Goal: Task Accomplishment & Management: Contribute content

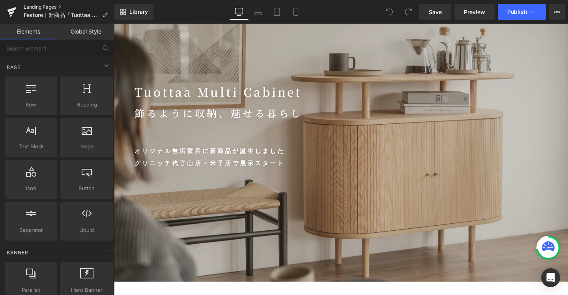
click at [50, 7] on link "Landing Pages" at bounding box center [69, 7] width 91 height 6
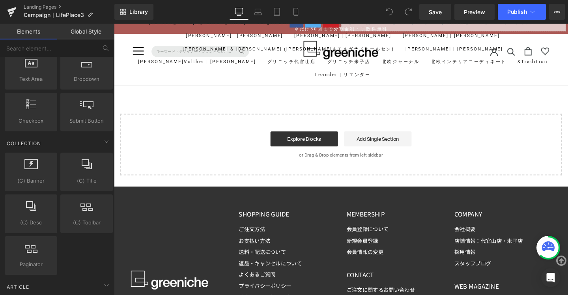
scroll to position [5945, 0]
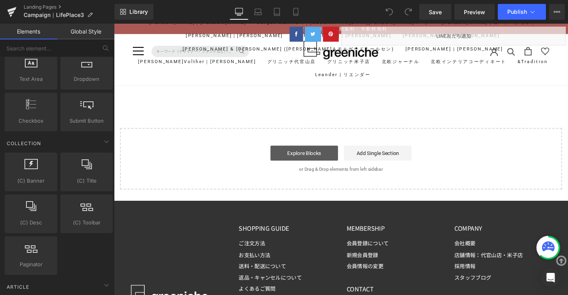
click at [314, 157] on link "Explore Blocks" at bounding box center [313, 160] width 71 height 16
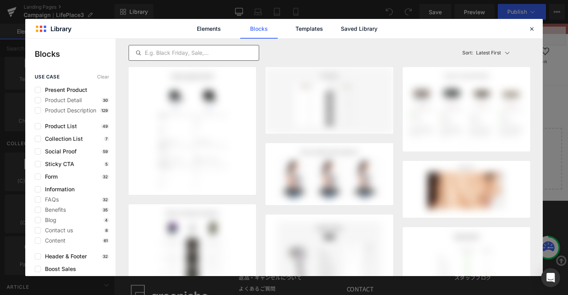
click at [172, 50] on input "text" at bounding box center [194, 52] width 130 height 9
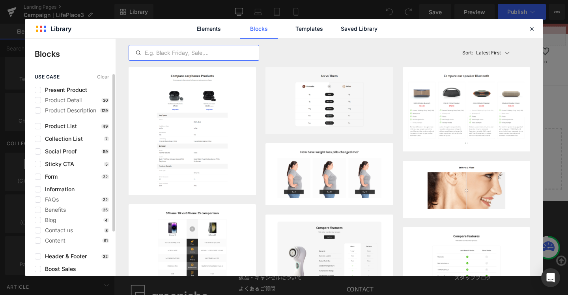
click at [62, 220] on div "Blog 4" at bounding box center [72, 220] width 75 height 6
click at [53, 222] on span "Blog" at bounding box center [48, 220] width 15 height 6
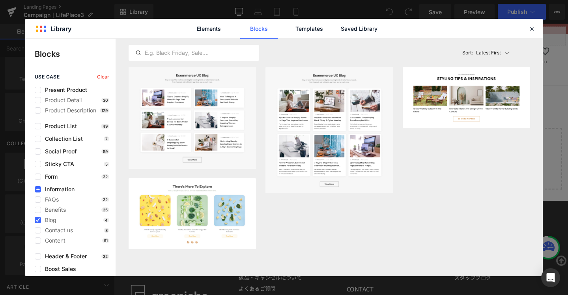
click at [535, 23] on div "Elements Blocks Templates Saved Library" at bounding box center [284, 28] width 518 height 19
click at [532, 27] on icon at bounding box center [531, 28] width 7 height 7
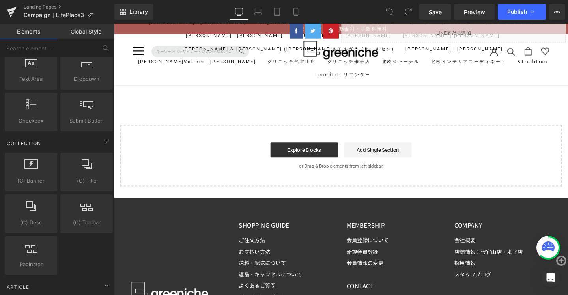
scroll to position [5939, 0]
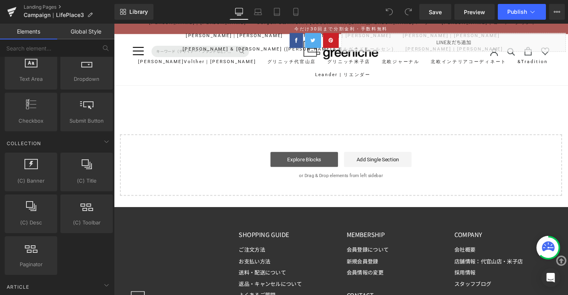
click at [315, 159] on link "Explore Blocks" at bounding box center [313, 167] width 71 height 16
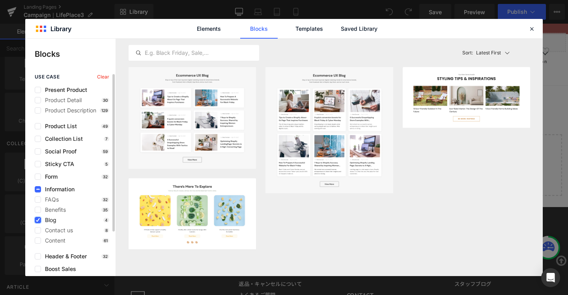
click at [36, 220] on icon at bounding box center [38, 220] width 4 height 0
click at [38, 220] on input "checkbox" at bounding box center [38, 220] width 0 height 0
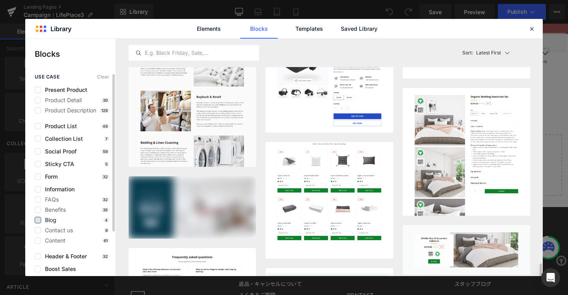
scroll to position [3208, 0]
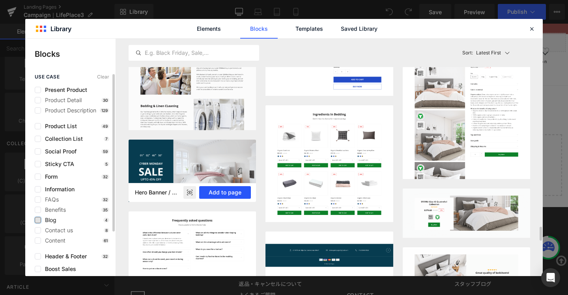
click at [221, 190] on button "Add to page" at bounding box center [225, 192] width 52 height 13
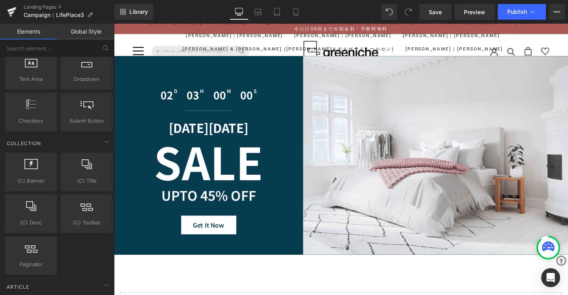
scroll to position [5940, 0]
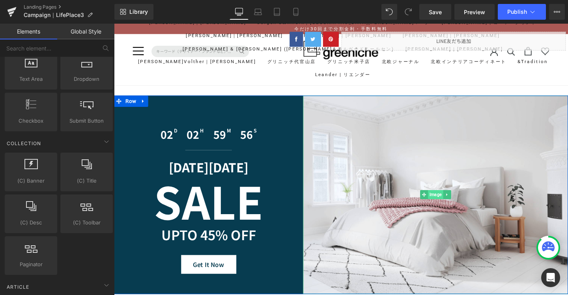
click at [449, 199] on span "Image" at bounding box center [452, 203] width 16 height 9
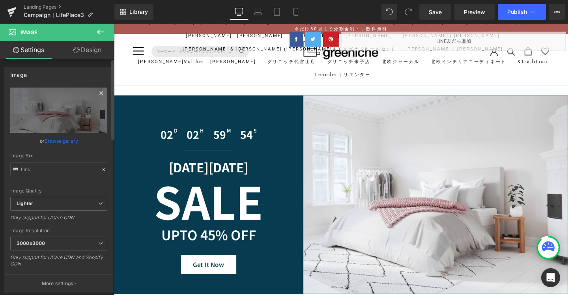
click at [99, 93] on icon at bounding box center [101, 93] width 4 height 4
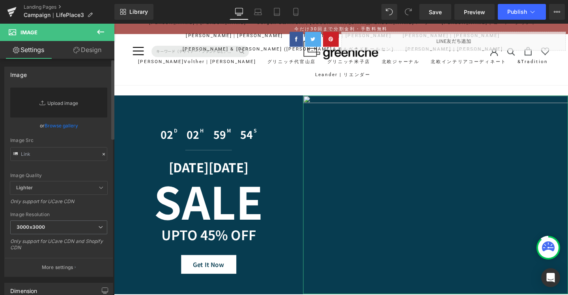
click at [62, 101] on link "Replace Image" at bounding box center [58, 103] width 97 height 30
type input "C:\fakepath\s001_1_a9b0f09f-97ff-4cd9-95bd-e.jpg"
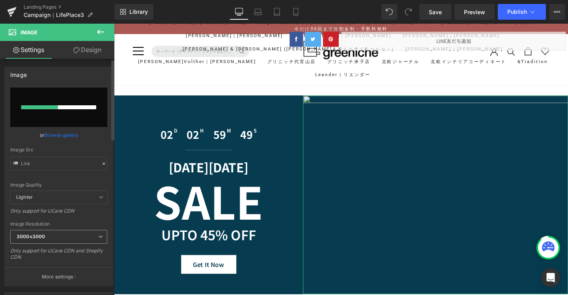
click at [99, 236] on icon at bounding box center [100, 236] width 5 height 5
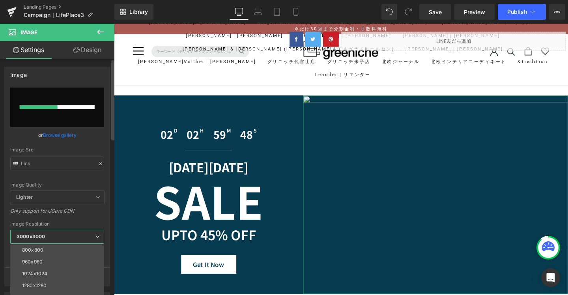
scroll to position [113, 0]
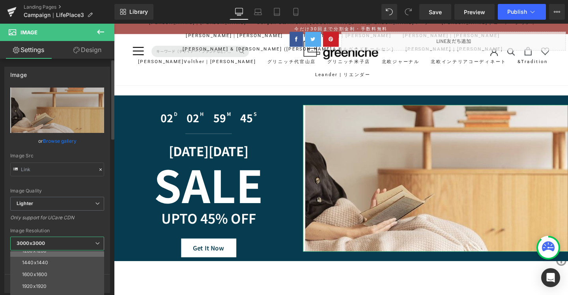
click at [79, 251] on li "1280x1280" at bounding box center [58, 251] width 97 height 12
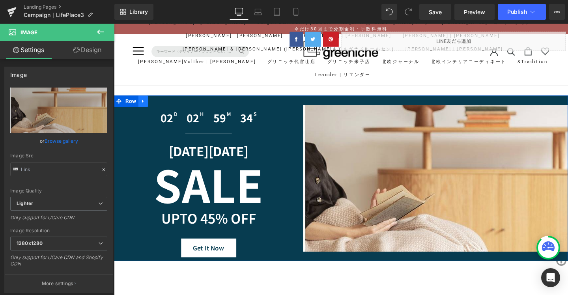
click at [142, 103] on icon at bounding box center [145, 106] width 6 height 6
click at [164, 103] on icon at bounding box center [166, 106] width 6 height 6
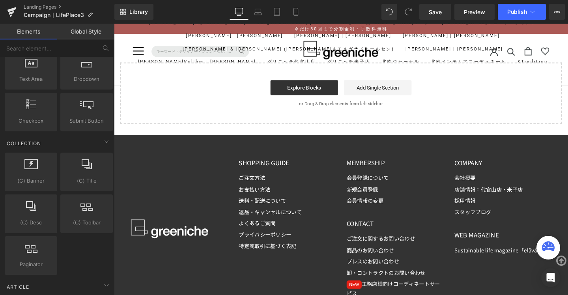
scroll to position [5956, 0]
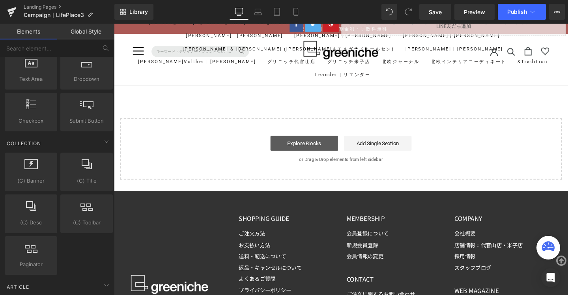
click at [314, 146] on link "Explore Blocks" at bounding box center [313, 150] width 71 height 16
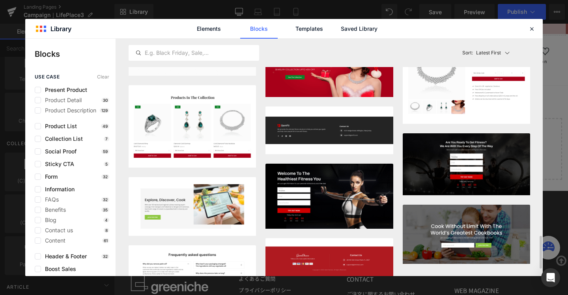
scroll to position [1597, 0]
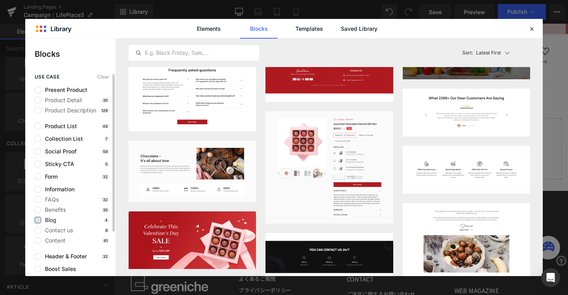
click at [37, 220] on label at bounding box center [38, 220] width 6 height 6
click at [38, 220] on input "checkbox" at bounding box center [38, 220] width 0 height 0
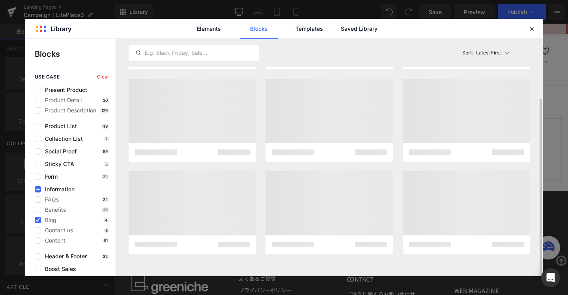
scroll to position [0, 0]
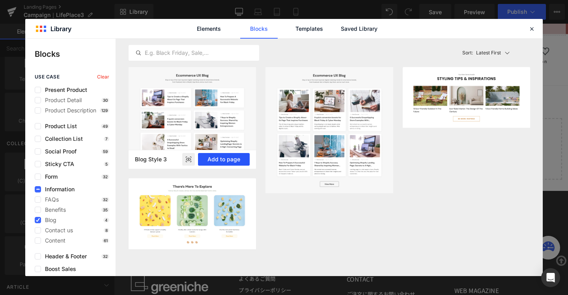
click at [226, 158] on button "Add to page" at bounding box center [224, 159] width 52 height 13
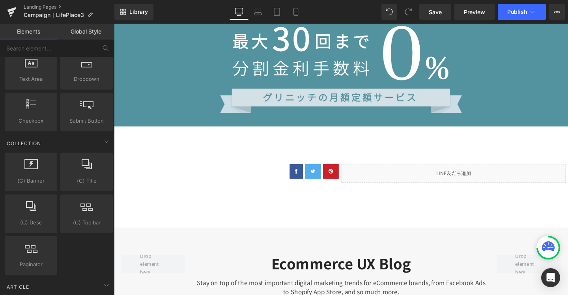
scroll to position [5857, 0]
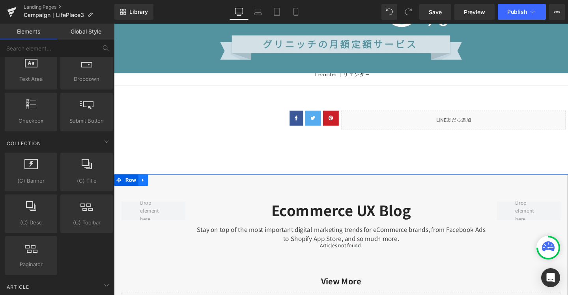
click at [142, 185] on icon at bounding box center [145, 188] width 6 height 6
click at [160, 182] on link at bounding box center [165, 188] width 10 height 12
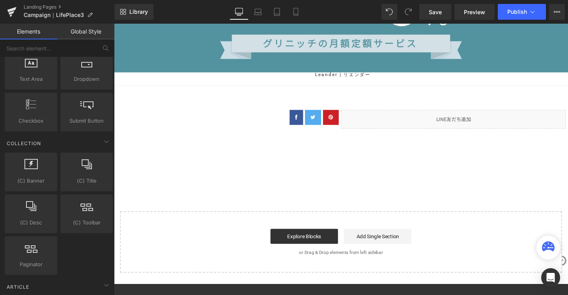
scroll to position [5859, 0]
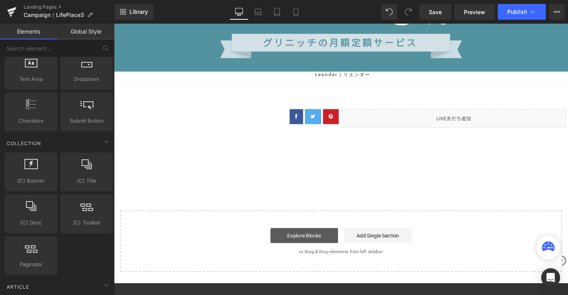
click at [322, 241] on link "Explore Blocks" at bounding box center [313, 247] width 71 height 16
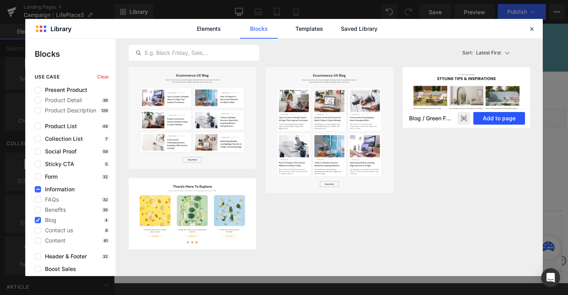
click at [495, 118] on button "Add to page" at bounding box center [499, 118] width 52 height 13
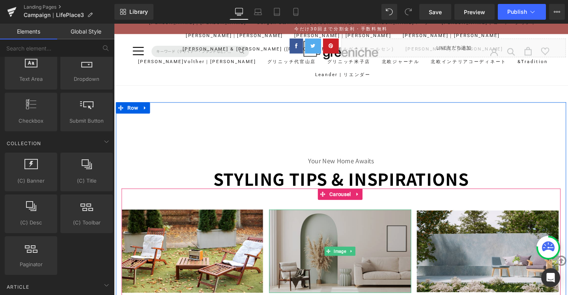
scroll to position [5932, 0]
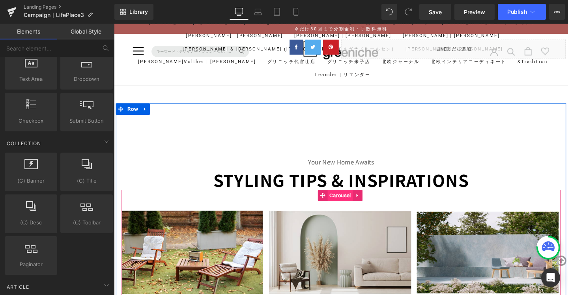
click at [340, 201] on span "Carousel" at bounding box center [351, 204] width 26 height 12
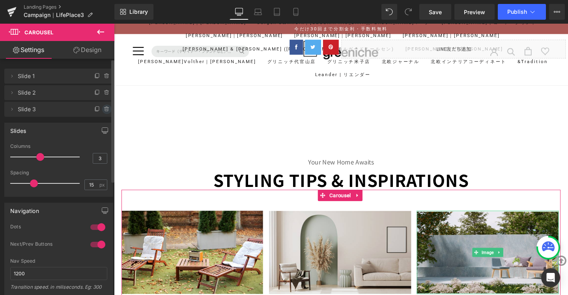
click at [104, 110] on icon at bounding box center [107, 109] width 6 height 6
click at [99, 108] on button "Delete" at bounding box center [98, 110] width 25 height 10
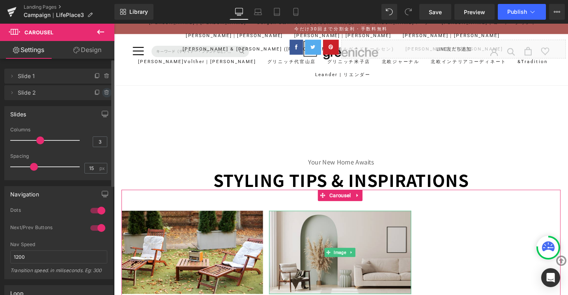
click at [104, 93] on icon at bounding box center [107, 93] width 6 height 6
click at [103, 93] on button "Delete" at bounding box center [98, 93] width 25 height 10
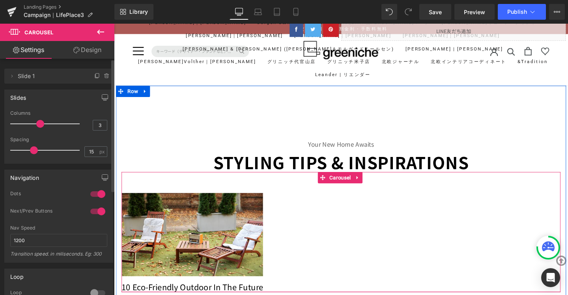
scroll to position [6045, 0]
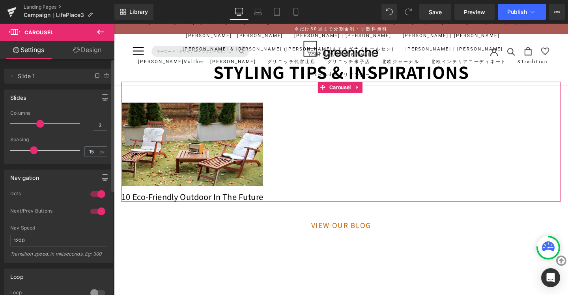
click at [100, 194] on div at bounding box center [97, 194] width 19 height 13
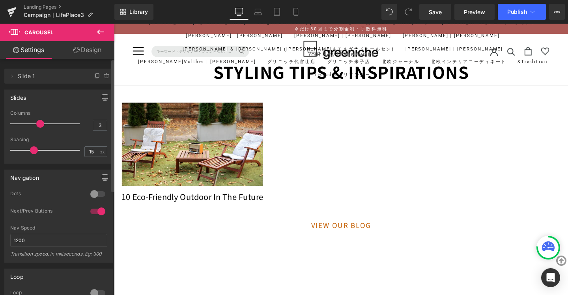
click at [95, 213] on div at bounding box center [97, 211] width 19 height 13
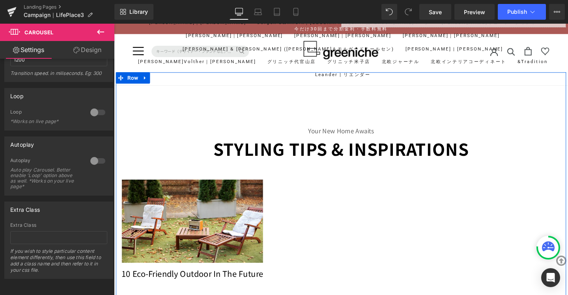
scroll to position [5964, 0]
click at [144, 78] on icon at bounding box center [147, 81] width 6 height 6
click at [166, 78] on icon at bounding box center [167, 81] width 6 height 6
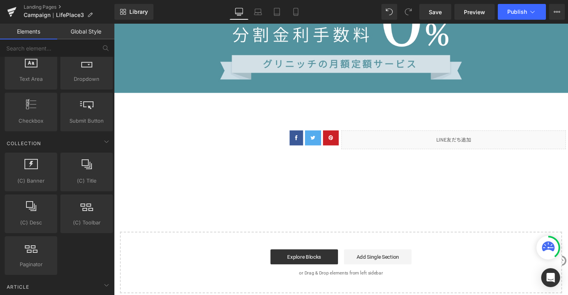
scroll to position [5848, 0]
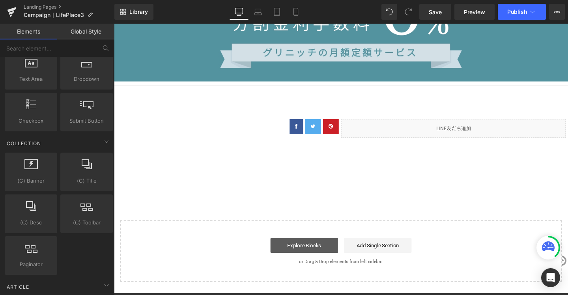
click at [323, 249] on link "Explore Blocks" at bounding box center [313, 257] width 71 height 16
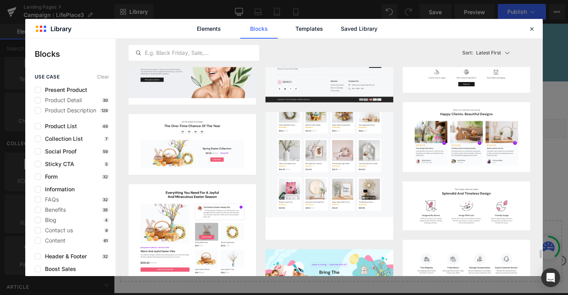
scroll to position [5505, 0]
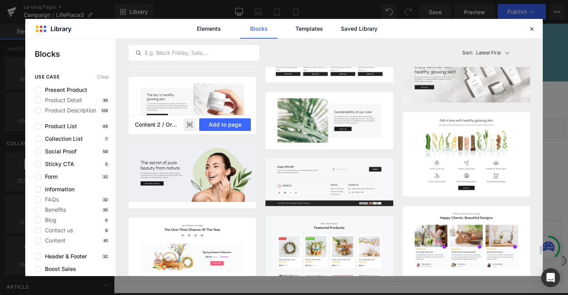
click at [185, 110] on img at bounding box center [192, 105] width 127 height 57
click at [219, 121] on button "Add to page" at bounding box center [225, 124] width 52 height 13
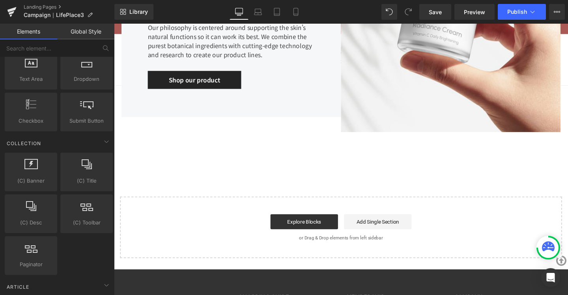
scroll to position [6135, 0]
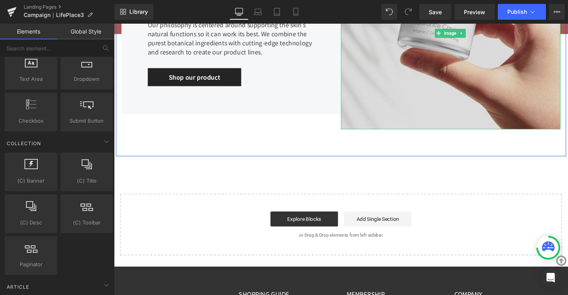
click at [487, 71] on img at bounding box center [468, 34] width 231 height 202
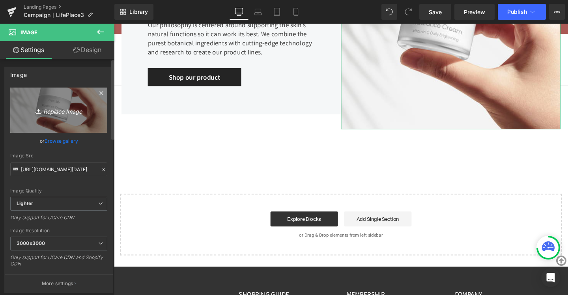
click at [63, 115] on link "Replace Image" at bounding box center [58, 110] width 97 height 45
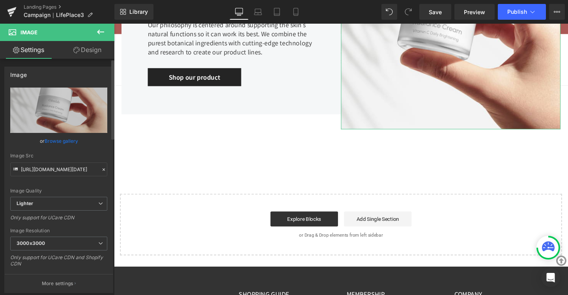
click at [65, 144] on link "Browse gallery" at bounding box center [62, 141] width 34 height 14
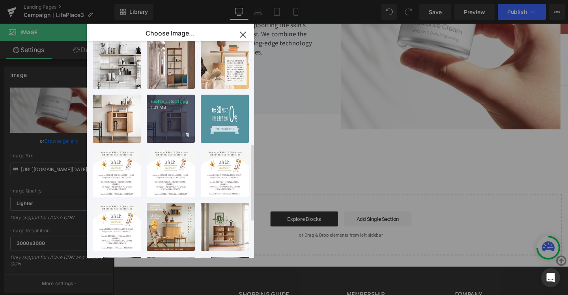
scroll to position [389, 0]
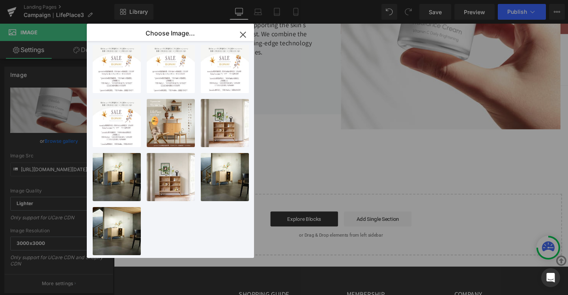
click at [244, 34] on icon "button" at bounding box center [243, 34] width 13 height 13
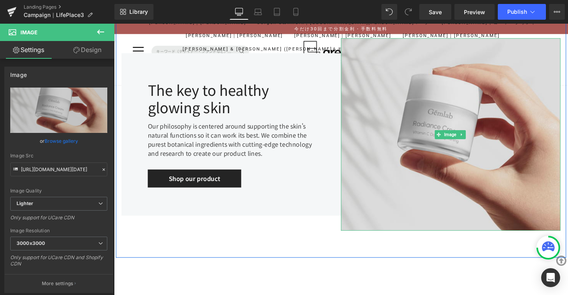
scroll to position [5958, 0]
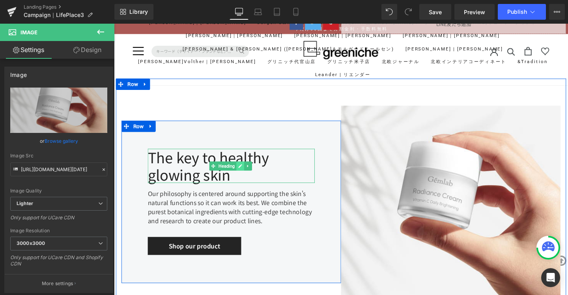
click at [243, 168] on link at bounding box center [247, 172] width 8 height 9
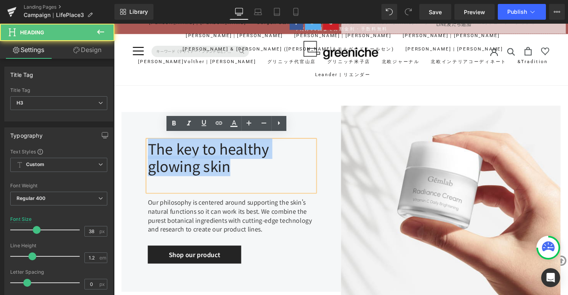
drag, startPoint x: 237, startPoint y: 176, endPoint x: 148, endPoint y: 145, distance: 93.9
click at [149, 146] on div "The key to healthy glowing skin" at bounding box center [237, 173] width 176 height 54
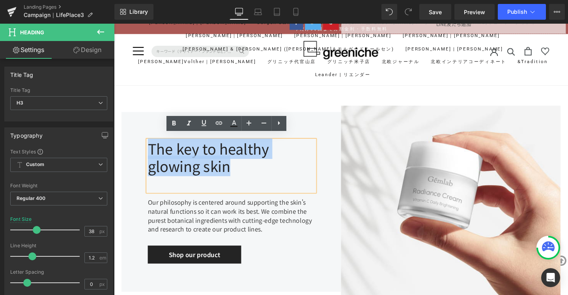
paste div
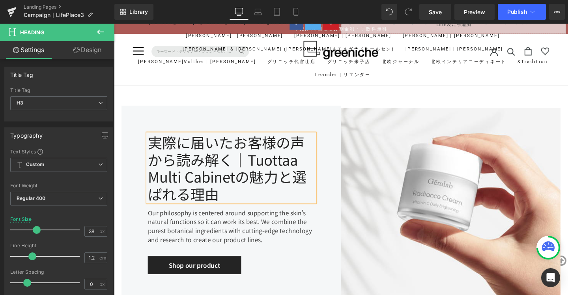
scroll to position [5952, 0]
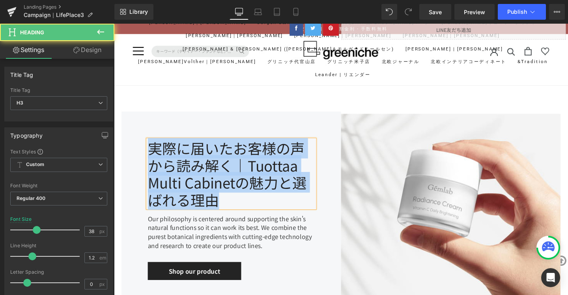
drag, startPoint x: 228, startPoint y: 207, endPoint x: 152, endPoint y: 153, distance: 92.6
click at [152, 153] on div "実際に届いたお客様の声から読み解く｜Tuottaa Multi Cabinetの魅力と選ばれる理由" at bounding box center [237, 182] width 176 height 72
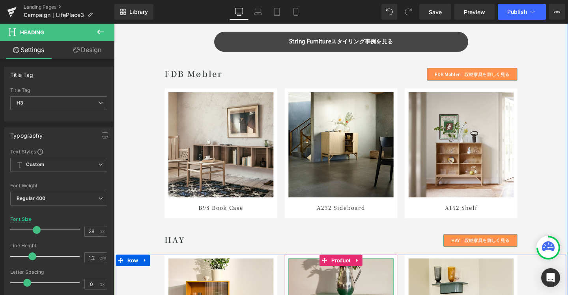
scroll to position [3969, 0]
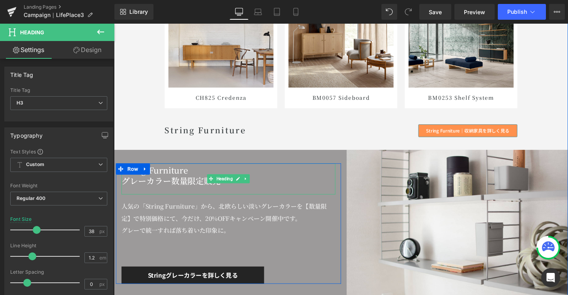
click at [171, 193] on h2 "グレーカラー数量限定販売" at bounding box center [234, 188] width 225 height 11
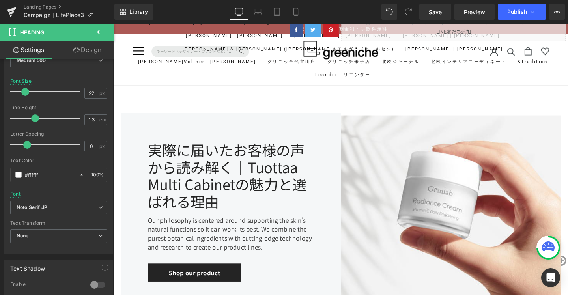
scroll to position [5951, 0]
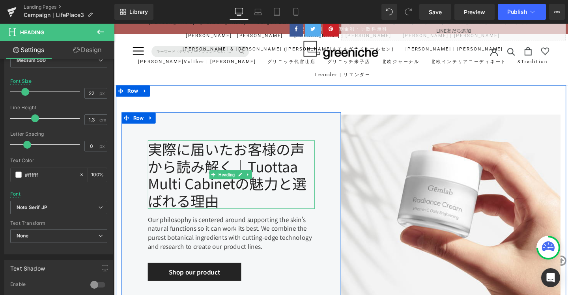
click at [226, 205] on div "実際に届いたお客様の声から読み解く｜Tuottaa Multi Cabinetの魅力と選ばれる理由" at bounding box center [237, 182] width 176 height 72
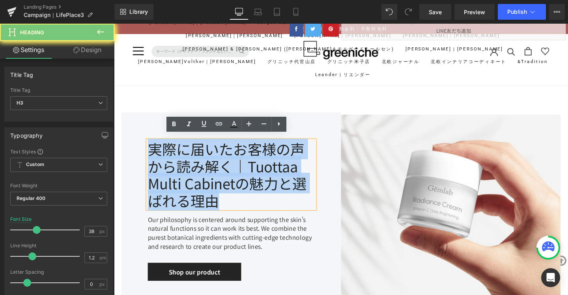
click at [226, 205] on div "実際に届いたお客様の声から読み解く｜Tuottaa Multi Cabinetの魅力と選ばれる理由" at bounding box center [237, 182] width 176 height 72
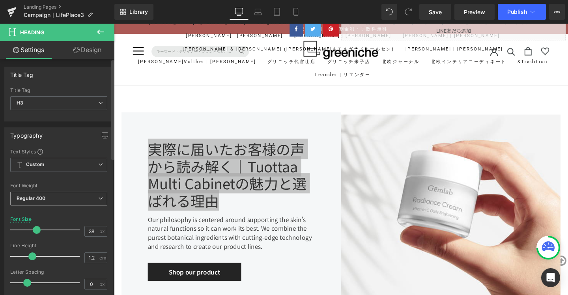
click at [100, 200] on span "Regular 400" at bounding box center [58, 199] width 97 height 14
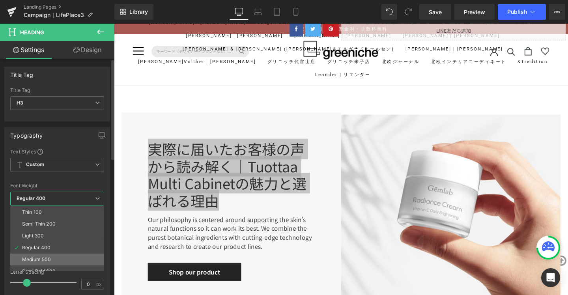
click at [68, 254] on li "Medium 500" at bounding box center [58, 260] width 97 height 12
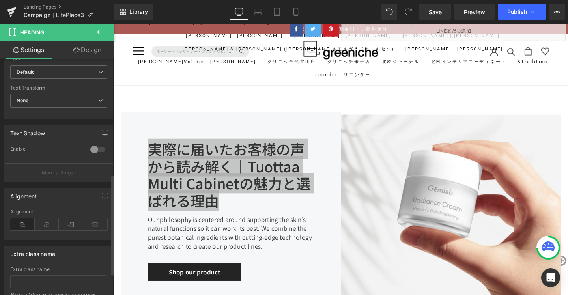
scroll to position [242, 0]
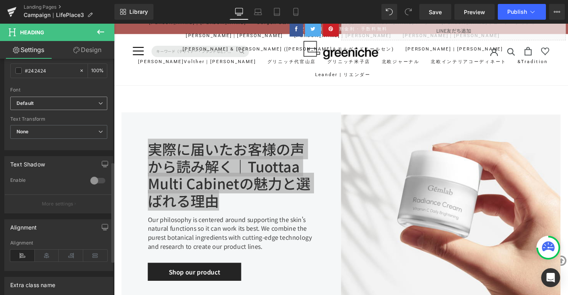
click at [99, 103] on icon at bounding box center [100, 103] width 5 height 5
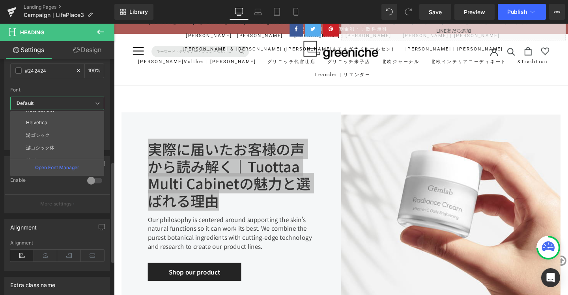
scroll to position [84, 0]
click at [73, 121] on li "Noto Serif JP" at bounding box center [58, 122] width 97 height 13
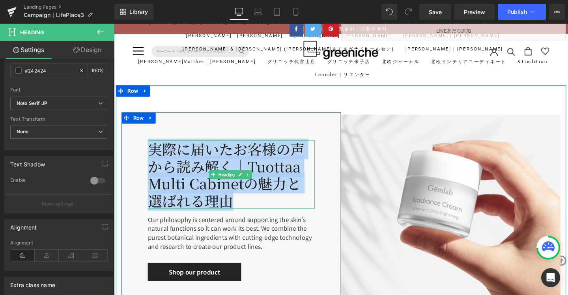
click at [247, 202] on div "実際に届いたお客様の声から読み解く｜Tuottaa Multi Cabinetの魅力と選ばれる理由" at bounding box center [237, 182] width 176 height 72
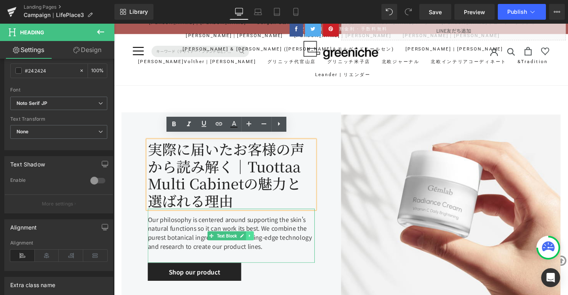
click at [256, 244] on icon at bounding box center [257, 246] width 4 height 5
click at [257, 242] on link at bounding box center [261, 246] width 8 height 9
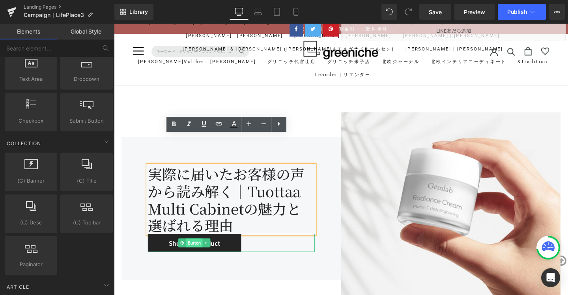
click at [198, 249] on span "Button" at bounding box center [198, 253] width 17 height 9
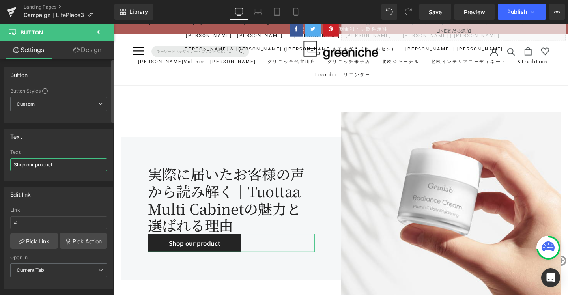
click at [60, 161] on input "Shop our product" at bounding box center [58, 164] width 97 height 13
type input "詳しく見る"
click at [86, 143] on div "Text" at bounding box center [59, 136] width 108 height 15
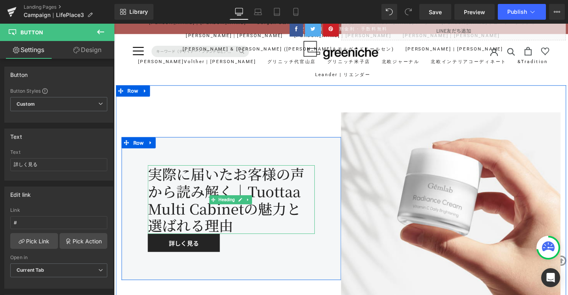
click at [248, 228] on div "実際に届いたお客様の声から読み解く｜Tuottaa Multi Cabinetの魅力と選ばれる理由" at bounding box center [237, 208] width 176 height 72
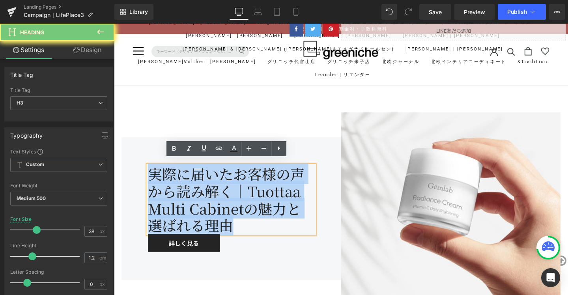
click at [248, 228] on div "実際に届いたお客様の声から読み解く｜Tuottaa Multi Cabinetの魅力と選ばれる理由" at bounding box center [237, 208] width 176 height 72
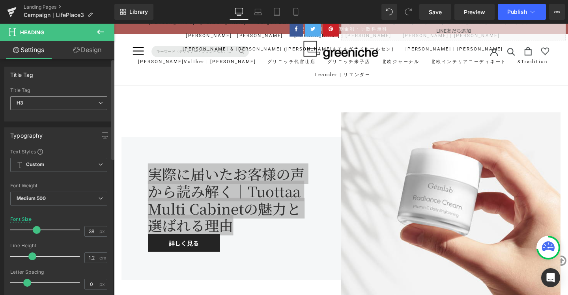
click at [98, 105] on span "H3" at bounding box center [58, 103] width 97 height 14
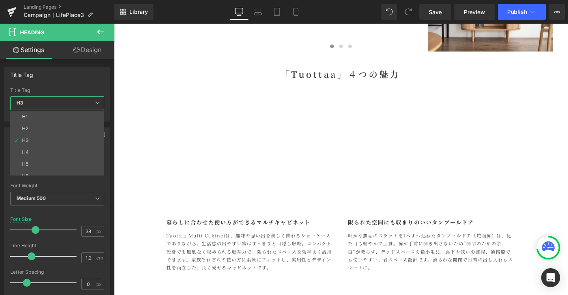
scroll to position [1725, 0]
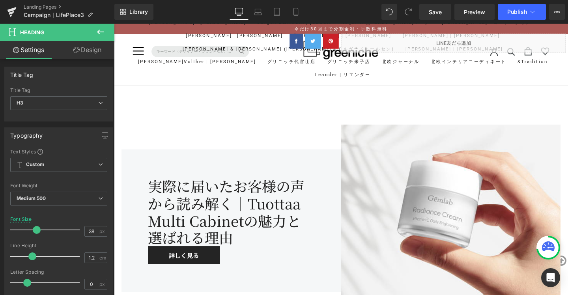
scroll to position [5944, 0]
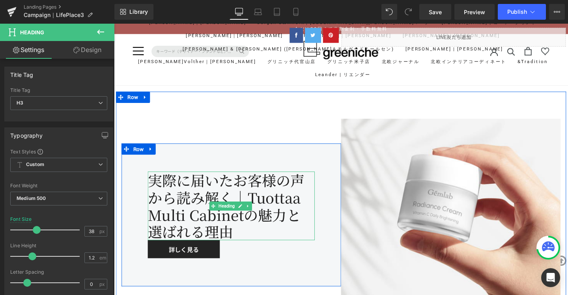
click at [246, 188] on div "実際に届いたお客様の声から読み解く｜Tuottaa Multi Cabinetの魅力と選ばれる理由" at bounding box center [237, 215] width 176 height 72
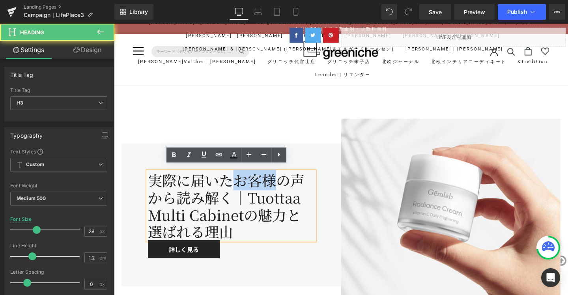
click at [246, 188] on div "実際に届いたお客様の声から読み解く｜Tuottaa Multi Cabinetの魅力と選ばれる理由" at bounding box center [237, 215] width 176 height 72
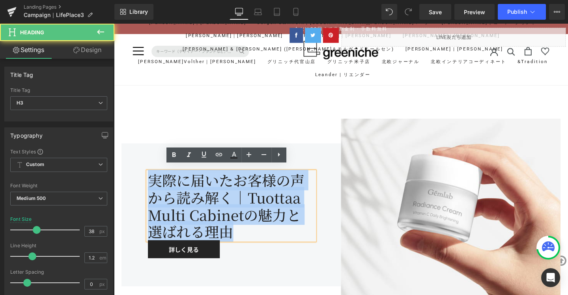
click at [246, 188] on div "実際に届いたお客様の声から読み解く｜Tuottaa Multi Cabinetの魅力と選ばれる理由" at bounding box center [237, 215] width 176 height 72
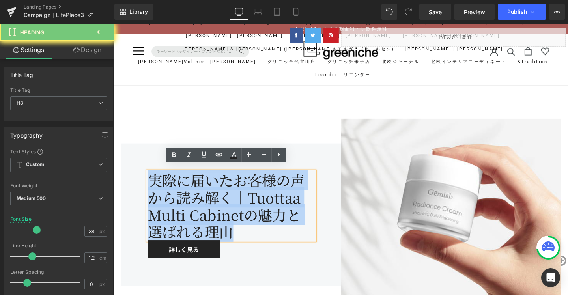
click at [246, 188] on div "実際に届いたお客様の声から読み解く｜Tuottaa Multi Cabinetの魅力と選ばれる理由" at bounding box center [237, 215] width 176 height 72
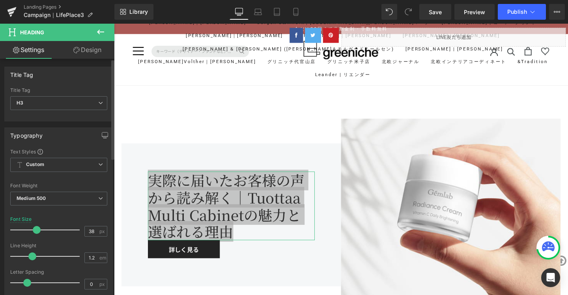
click at [37, 231] on span at bounding box center [37, 230] width 8 height 8
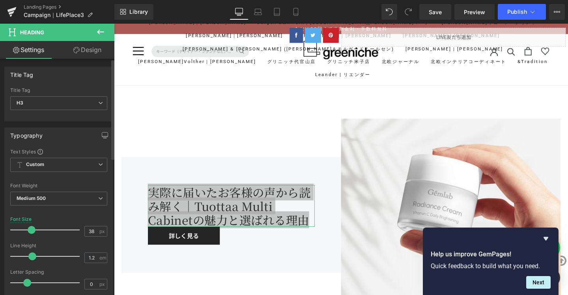
click at [32, 231] on span at bounding box center [32, 230] width 8 height 8
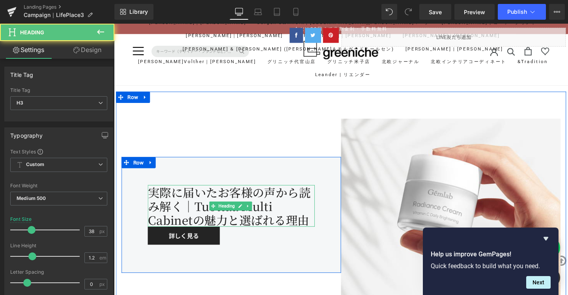
click at [247, 216] on div "実際に届いたお客様の声から読み解く｜Tuottaa Multi Cabinetの魅力と選ばれる理由" at bounding box center [237, 215] width 176 height 44
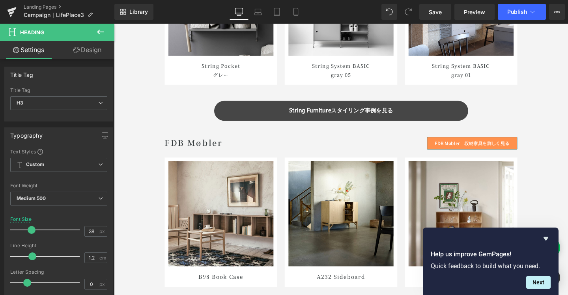
scroll to position [3909, 0]
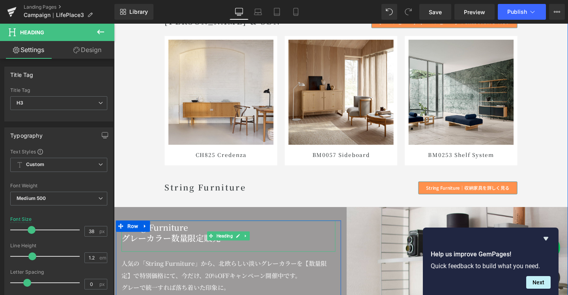
click at [192, 253] on h2 "グレーカラー数量限定販売" at bounding box center [234, 249] width 225 height 11
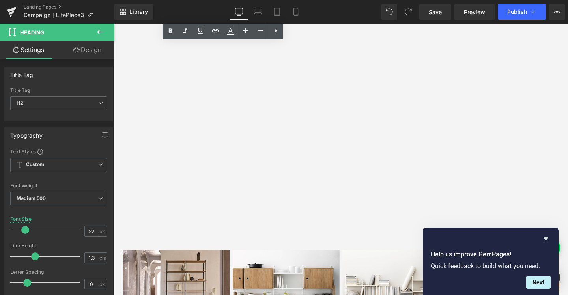
scroll to position [6037, 0]
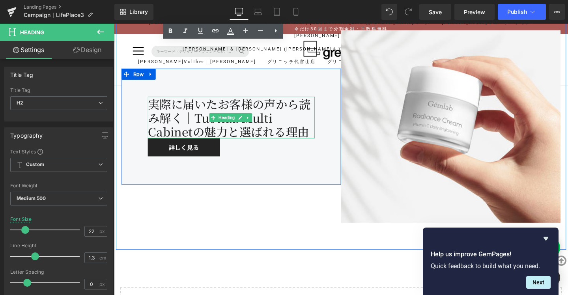
click at [303, 133] on div "実際に届いたお客様の声から読み解く｜Tuottaa Multi Cabinetの魅力と選ばれる理由" at bounding box center [237, 123] width 176 height 44
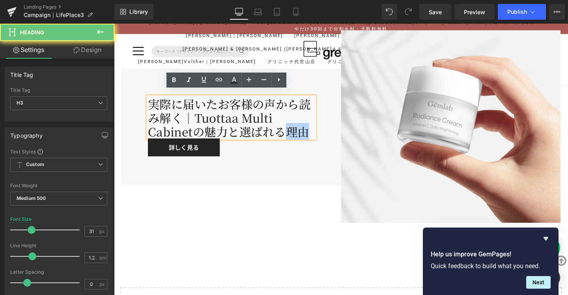
click at [303, 133] on div "実際に届いたお客様の声から読み解く｜Tuottaa Multi Cabinetの魅力と選ばれる理由" at bounding box center [237, 123] width 176 height 44
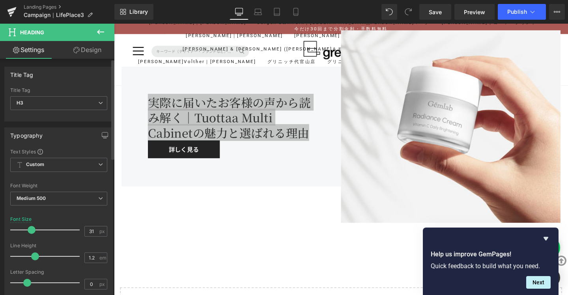
click at [35, 256] on span at bounding box center [35, 256] width 8 height 8
click at [91, 236] on input "31" at bounding box center [92, 231] width 14 height 10
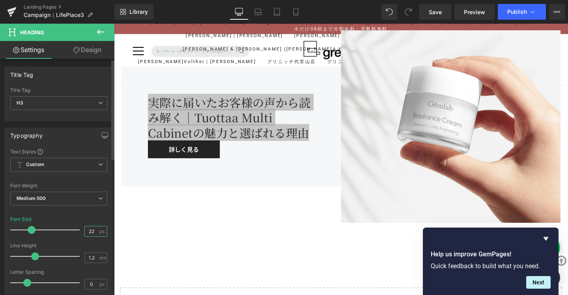
type input "22"
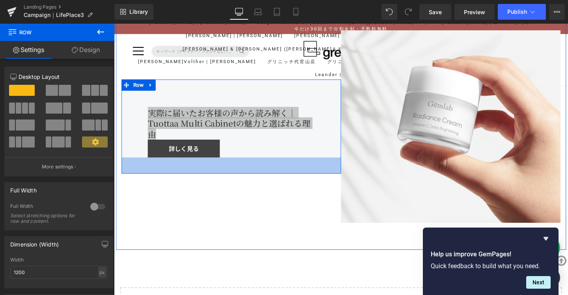
drag, startPoint x: 182, startPoint y: 163, endPoint x: 183, endPoint y: 150, distance: 12.7
click at [183, 150] on div "実際に届いたお客様の声から読み解く｜Tuottaa Multi Cabinetの魅力と選ばれる理由 Heading 詳しく見る Button Row 43px…" at bounding box center [237, 131] width 231 height 99
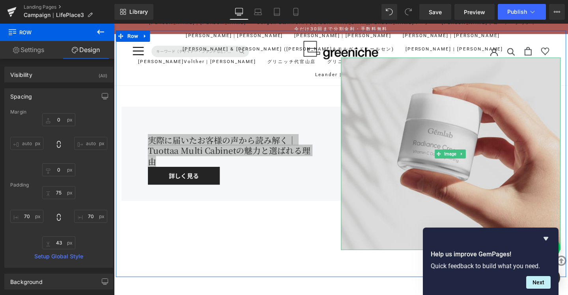
scroll to position [5980, 0]
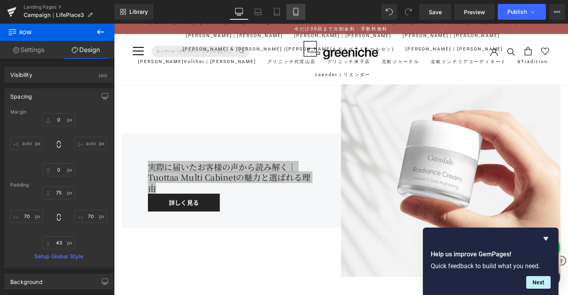
drag, startPoint x: 295, startPoint y: 15, endPoint x: 64, endPoint y: 51, distance: 233.6
click at [295, 15] on icon at bounding box center [296, 12] width 8 height 8
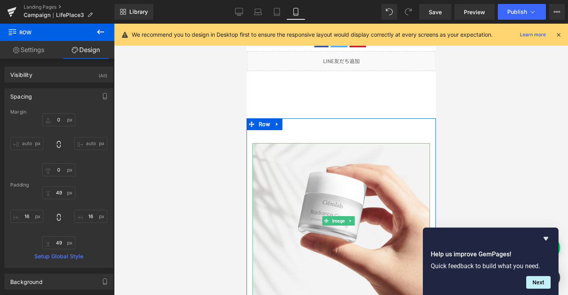
scroll to position [7423, 0]
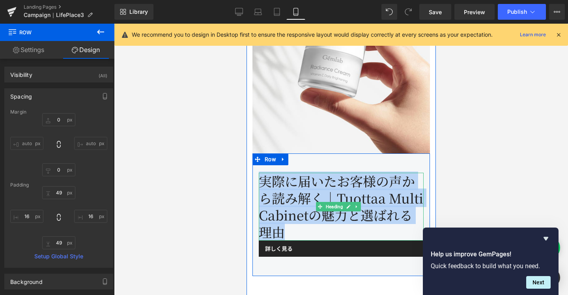
click at [338, 218] on div "実際に届いたお客様の声から読み解く｜Tuottaa Multi Cabinetの魅力と選ばれる理由" at bounding box center [340, 207] width 165 height 68
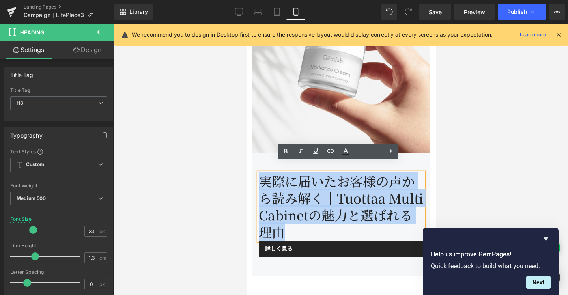
drag, startPoint x: 332, startPoint y: 222, endPoint x: 458, endPoint y: 204, distance: 126.6
click at [259, 173] on div "実際に届いたお客様の声から読み解く｜Tuottaa Multi Cabinetの魅力と選ばれる理由" at bounding box center [340, 207] width 165 height 68
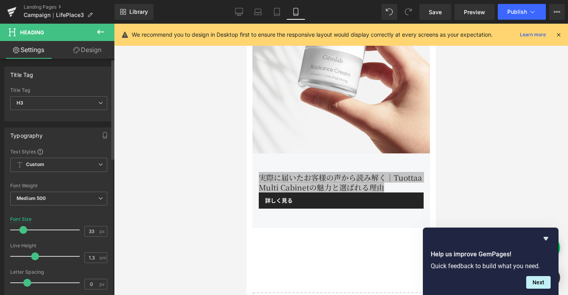
drag, startPoint x: 32, startPoint y: 231, endPoint x: 24, endPoint y: 228, distance: 9.0
click at [24, 228] on span at bounding box center [23, 230] width 8 height 8
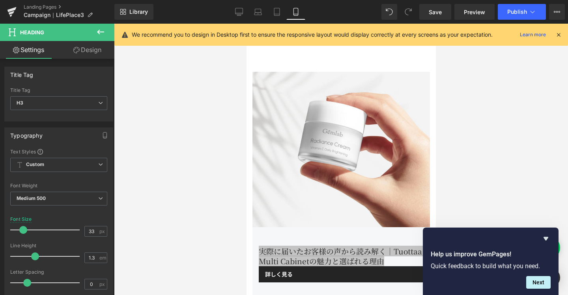
scroll to position [7258, 0]
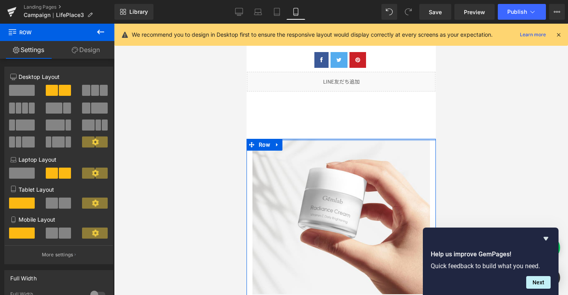
drag, startPoint x: 349, startPoint y: 153, endPoint x: 347, endPoint y: 127, distance: 26.1
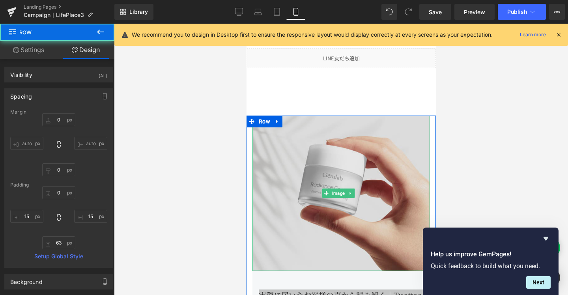
scroll to position [7380, 0]
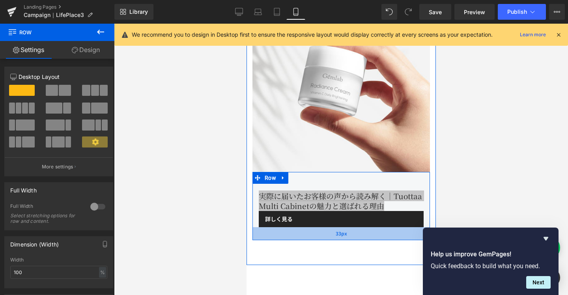
drag, startPoint x: 345, startPoint y: 227, endPoint x: 344, endPoint y: 221, distance: 6.4
click at [344, 227] on div "33px" at bounding box center [340, 233] width 177 height 13
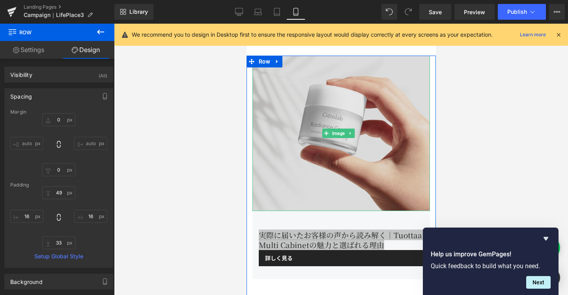
scroll to position [7364, 0]
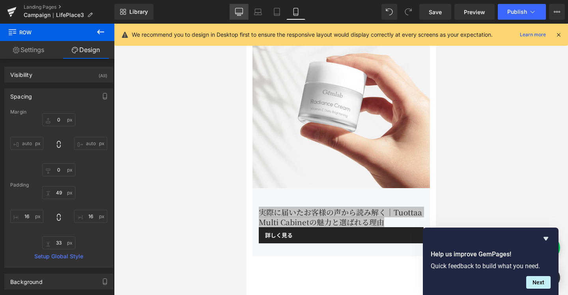
click at [236, 11] on icon at bounding box center [239, 12] width 8 height 8
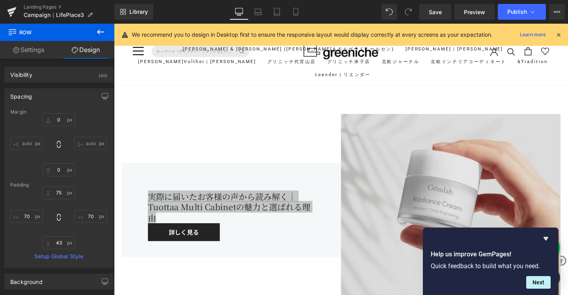
scroll to position [5950, 0]
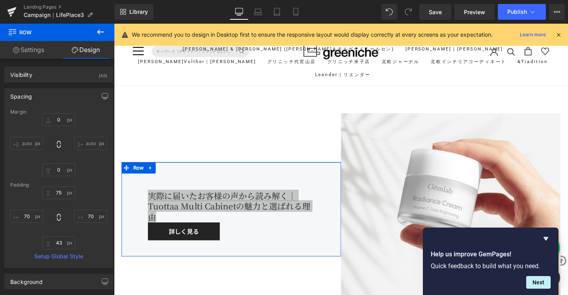
click at [47, 52] on link "Settings" at bounding box center [28, 50] width 57 height 18
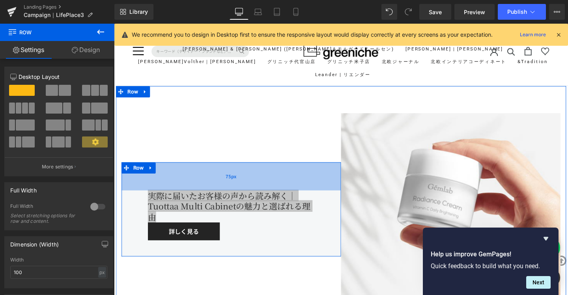
click at [195, 192] on div "75px" at bounding box center [237, 184] width 231 height 30
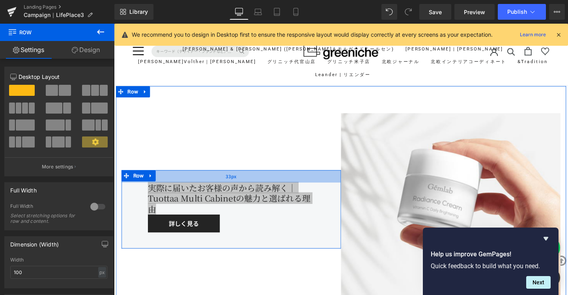
drag, startPoint x: 199, startPoint y: 191, endPoint x: 201, endPoint y: 174, distance: 16.7
click at [201, 177] on div "33px" at bounding box center [237, 183] width 231 height 13
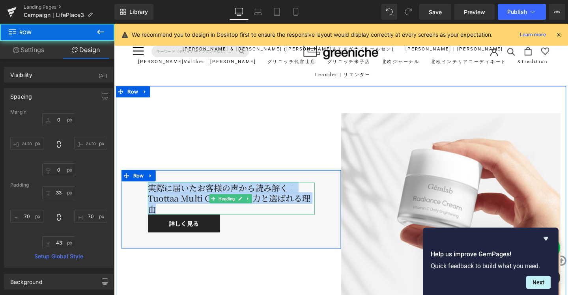
click at [259, 211] on div "実際に届いたお客様の声から読み解く｜Tuottaa Multi Cabinetの魅力と選ばれる理由" at bounding box center [237, 208] width 176 height 34
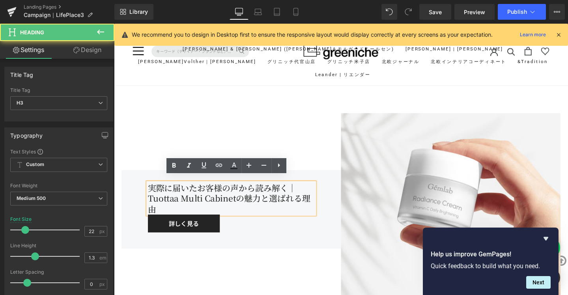
click at [170, 209] on div "実際に届いたお客様の声から読み解く｜Tuottaa Multi Cabinetの魅力と選ばれる理由" at bounding box center [237, 208] width 176 height 34
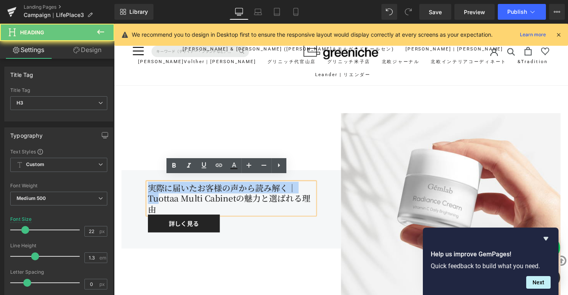
click at [149, 195] on div "実際に届いたお客様の声から読み解く｜Tuottaa Multi Cabinetの魅力と選ばれる理由" at bounding box center [237, 208] width 176 height 34
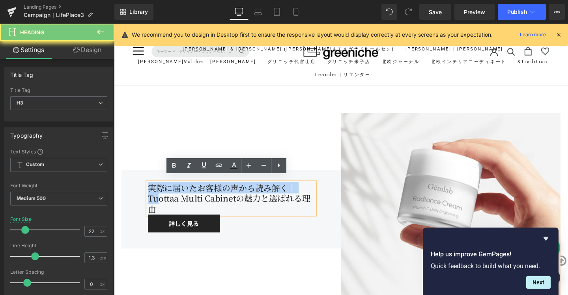
click at [149, 195] on div "実際に届いたお客様の声から読み解く｜Tuottaa Multi Cabinetの魅力と選ばれる理由" at bounding box center [237, 208] width 176 height 34
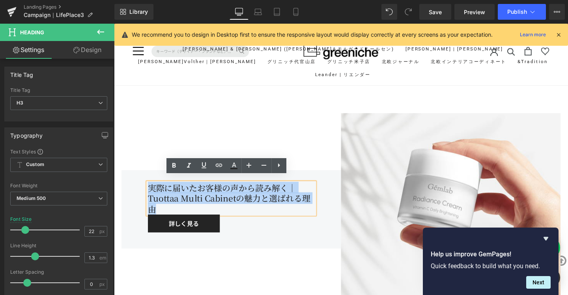
drag, startPoint x: 168, startPoint y: 213, endPoint x: 150, endPoint y: 188, distance: 31.4
click at [150, 191] on div "実際に届いたお客様の声から読み解く｜Tuottaa Multi Cabinetの魅力と選ばれる理由" at bounding box center [237, 208] width 176 height 34
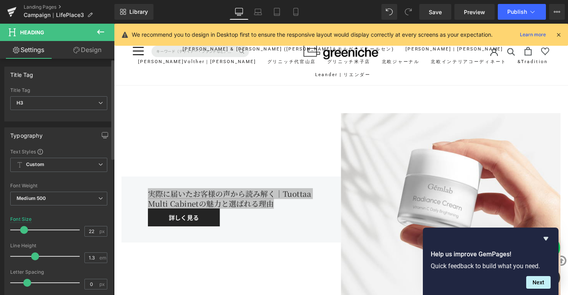
click at [23, 230] on span at bounding box center [24, 230] width 8 height 8
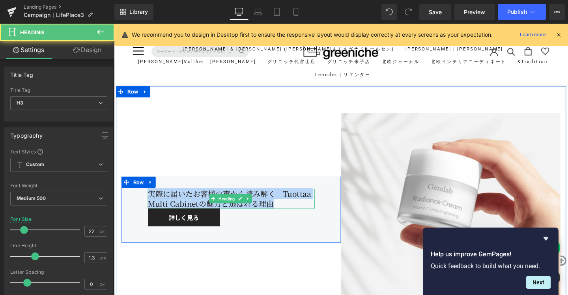
click at [296, 203] on div "実際に届いたお客様の声から読み解く｜Tuottaa Multi Cabinetの魅力と選ばれる理由" at bounding box center [237, 207] width 176 height 21
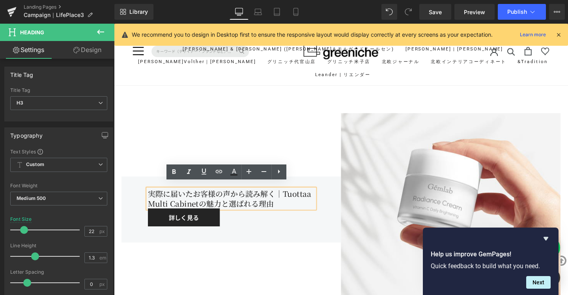
click at [299, 207] on div "実際に届いたお客様の声から読み解く｜Tuottaa Multi Cabinetの魅力と選ばれる理由" at bounding box center [237, 207] width 176 height 21
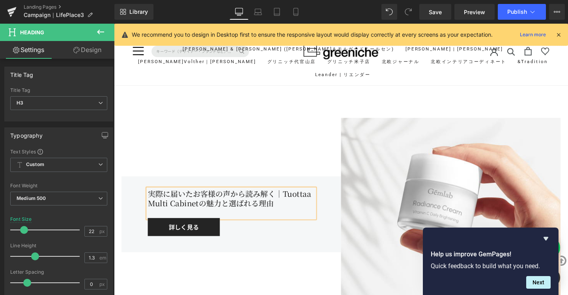
click at [303, 149] on div "実際に届いたお客様の声から読み解く｜Tuottaa Multi Cabinetの魅力と選ばれる理由 Heading 詳しく見る Button Row 33px…" at bounding box center [237, 224] width 231 height 202
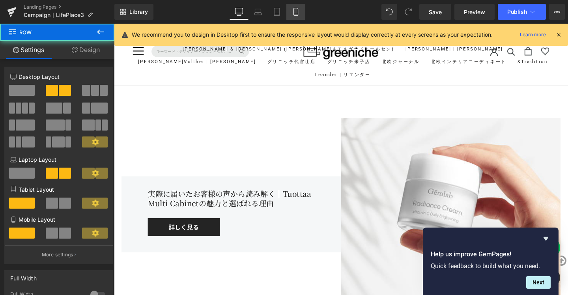
click at [295, 17] on link "Mobile" at bounding box center [295, 12] width 19 height 16
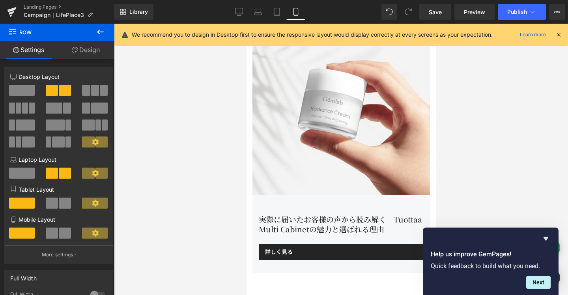
scroll to position [7302, 0]
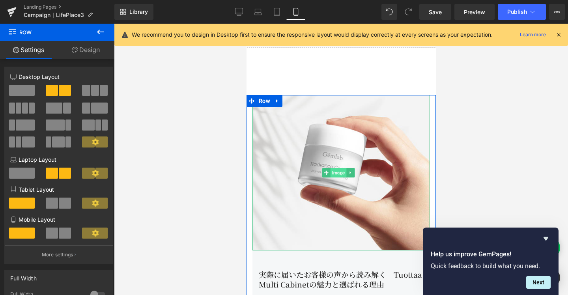
click at [332, 168] on span "Image" at bounding box center [338, 172] width 16 height 9
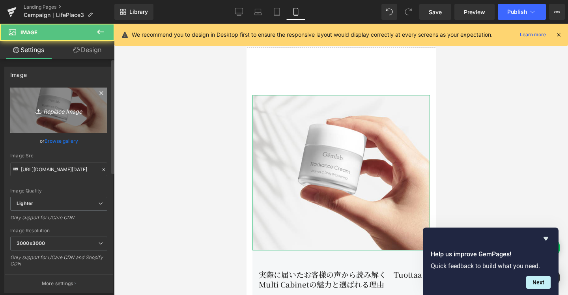
click at [48, 99] on link "Replace Image" at bounding box center [58, 110] width 97 height 45
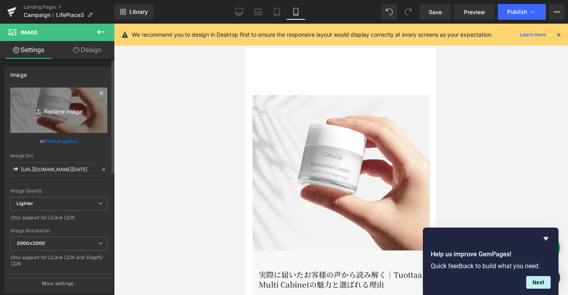
type input "C:\fakepath\Tuotta_blogbanner.jpg"
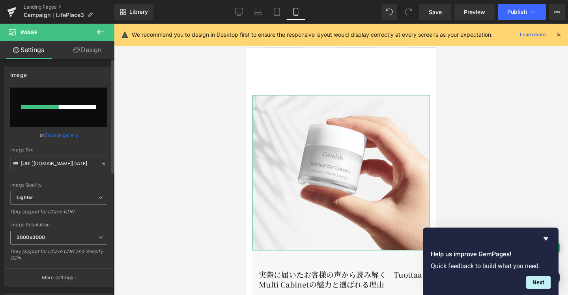
click at [99, 238] on icon at bounding box center [100, 237] width 5 height 5
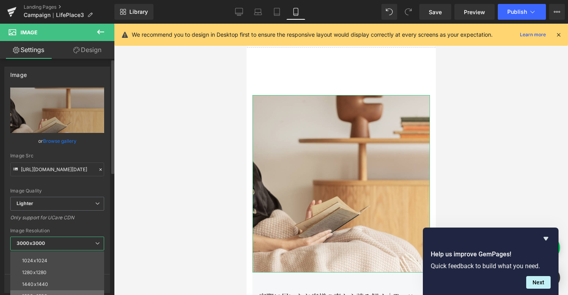
scroll to position [90, 0]
click at [87, 261] on li "1024x1024" at bounding box center [58, 262] width 97 height 12
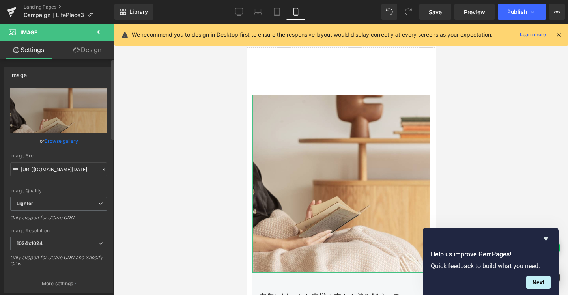
click at [64, 186] on div "Image Quality Lighter Lightest Lighter Lighter Lightest Only support for UCare …" at bounding box center [58, 142] width 97 height 109
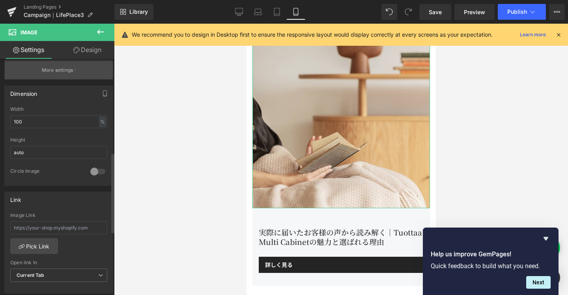
scroll to position [276, 0]
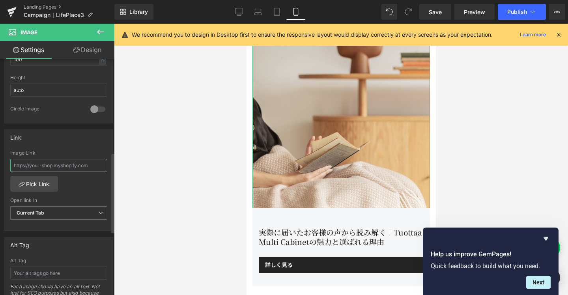
click at [77, 164] on input "text" at bounding box center [58, 165] width 97 height 13
paste input "[URL][DOMAIN_NAME]"
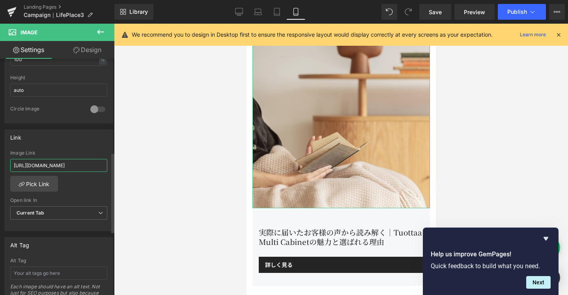
type input "[URL][DOMAIN_NAME]"
click at [78, 148] on div "Link Image Link [URL][DOMAIN_NAME] Pick Link Current Tab New Tab Open link In C…" at bounding box center [58, 180] width 109 height 102
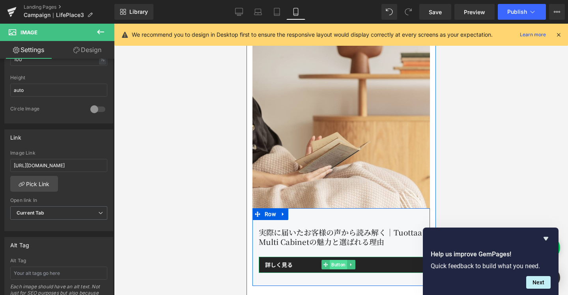
click at [334, 260] on span "Button" at bounding box center [337, 264] width 17 height 9
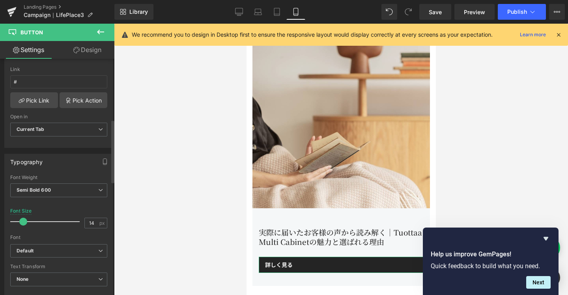
scroll to position [227, 0]
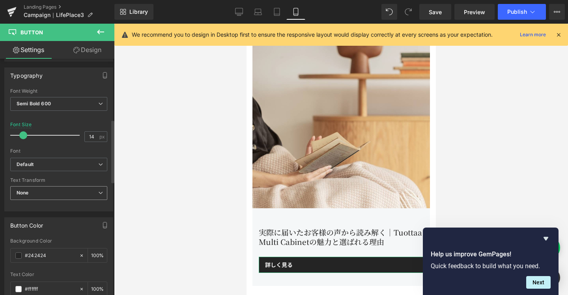
click at [99, 194] on icon at bounding box center [100, 193] width 5 height 5
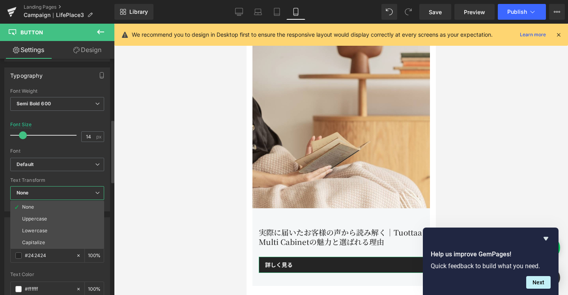
click at [49, 144] on div at bounding box center [57, 145] width 94 height 5
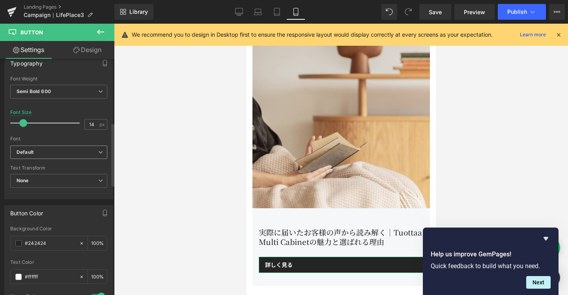
scroll to position [85, 0]
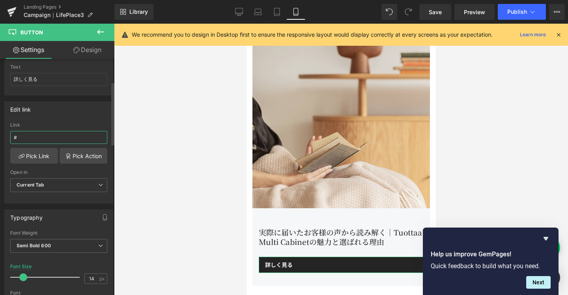
drag, startPoint x: 40, startPoint y: 138, endPoint x: 13, endPoint y: 134, distance: 26.7
click at [13, 134] on input "#" at bounding box center [58, 137] width 97 height 13
paste input "[URL][DOMAIN_NAME]"
type input "[URL][DOMAIN_NAME]"
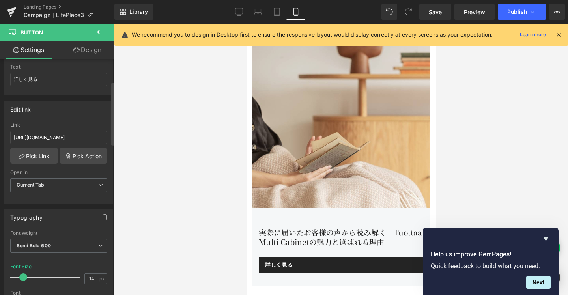
click at [40, 118] on div "Edit link # Link [URL][DOMAIN_NAME] Pick Link Pick Action Current Tab New Tab O…" at bounding box center [58, 152] width 109 height 102
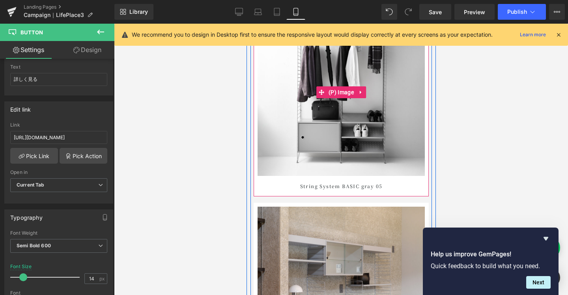
scroll to position [5161, 0]
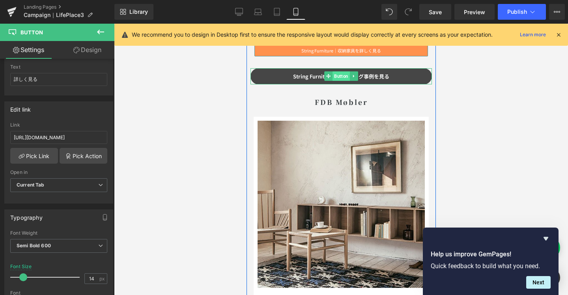
click at [339, 75] on span "Button" at bounding box center [340, 75] width 17 height 9
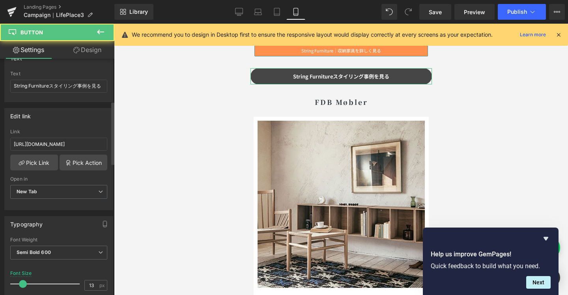
scroll to position [305, 0]
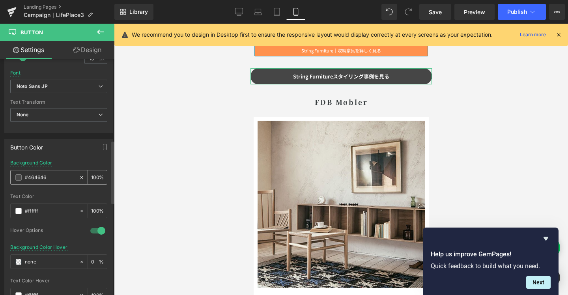
click at [52, 178] on input "#464646" at bounding box center [50, 177] width 50 height 9
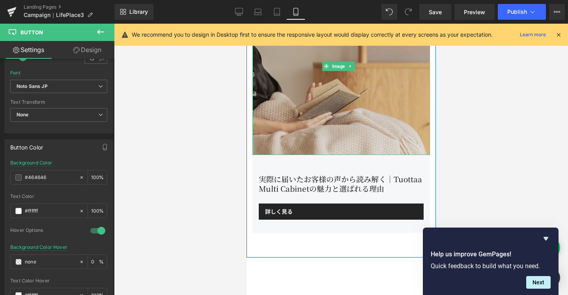
scroll to position [7469, 0]
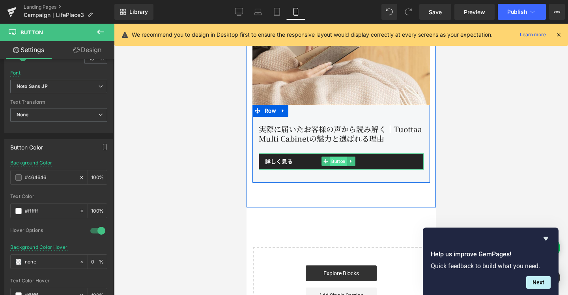
click at [339, 157] on span "Button" at bounding box center [337, 161] width 17 height 9
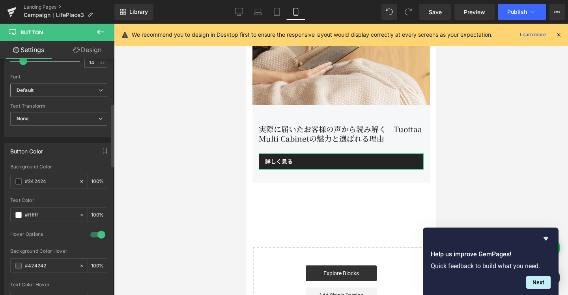
scroll to position [317, 0]
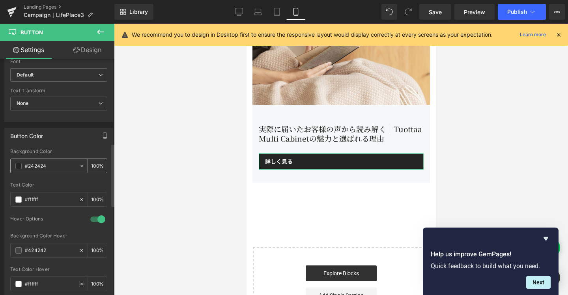
click at [57, 165] on input "#242424" at bounding box center [50, 166] width 50 height 9
paste input "464646"
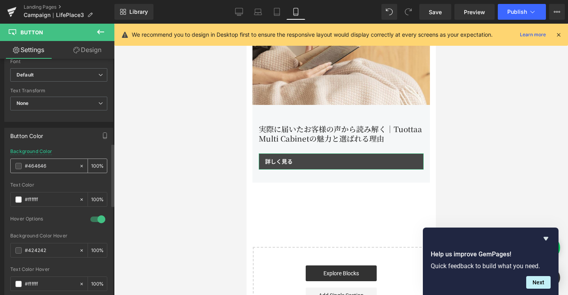
click at [57, 165] on input "#464646" at bounding box center [50, 166] width 50 height 9
type input "#464646"
click at [67, 148] on div "Button Color #242424 Background Color #464646 100 % #ffffff Text Color #ffffff …" at bounding box center [58, 214] width 109 height 173
click at [58, 247] on input "#424242" at bounding box center [50, 250] width 50 height 9
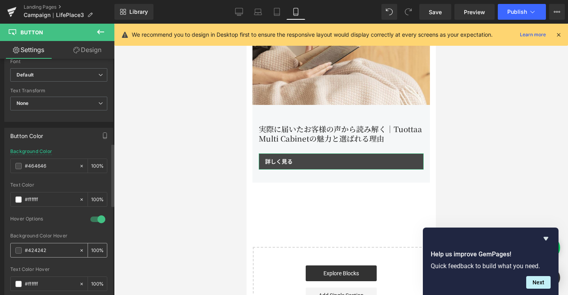
paste input "#464646"
click at [30, 252] on input "##464646" at bounding box center [50, 250] width 50 height 9
type input "#464646"
click at [60, 222] on div "Hover Options" at bounding box center [46, 220] width 72 height 8
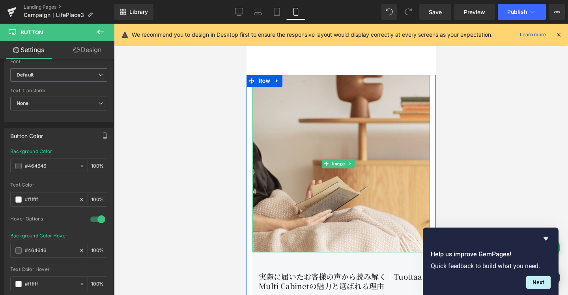
scroll to position [7322, 0]
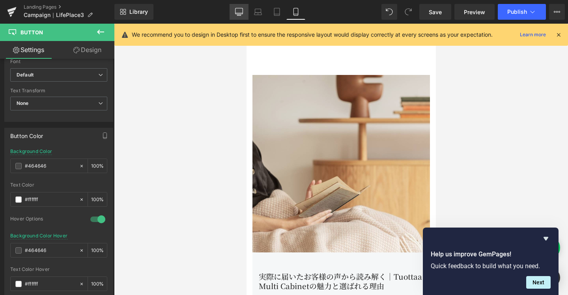
click at [237, 6] on link "Desktop" at bounding box center [239, 12] width 19 height 16
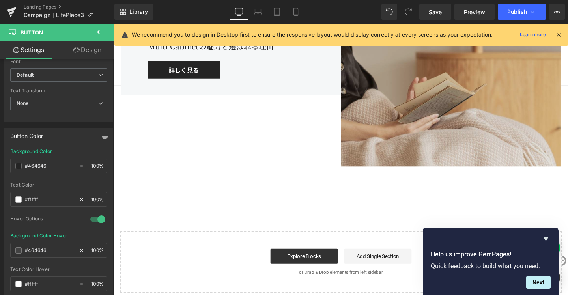
scroll to position [6004, 0]
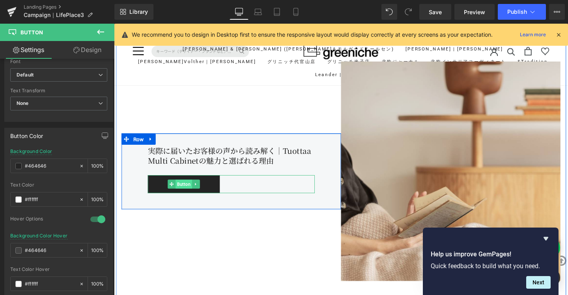
click at [188, 188] on span "Button" at bounding box center [187, 192] width 17 height 9
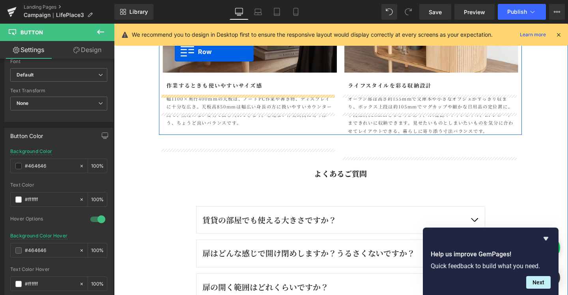
scroll to position [2246, 0]
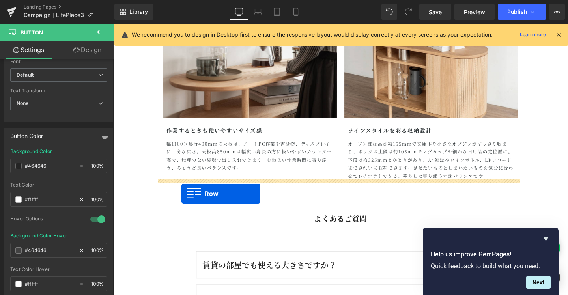
drag, startPoint x: 118, startPoint y: 111, endPoint x: 185, endPoint y: 202, distance: 112.9
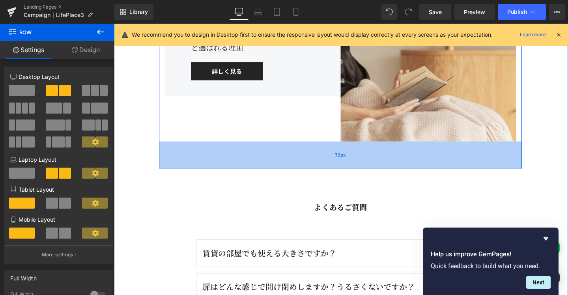
scroll to position [2523, 0]
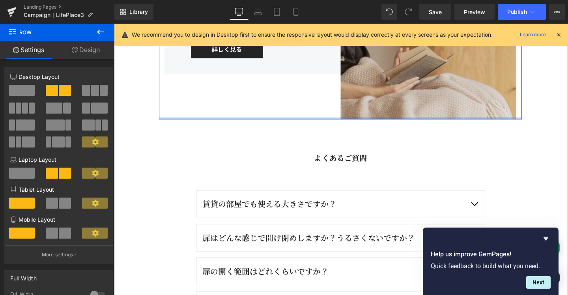
drag, startPoint x: 363, startPoint y: 145, endPoint x: 364, endPoint y: 115, distance: 29.6
click at [364, 115] on div "Image 実際に届いたお客様の声から読み解く｜Tuottaa Multi Cabinetの魅力と選ばれる理由 Heading 詳しく見る Button Ro…" at bounding box center [351, 17] width 381 height 213
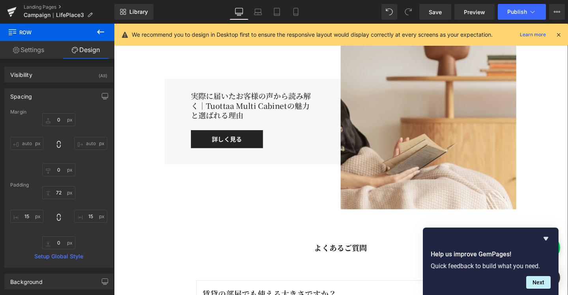
scroll to position [2274, 0]
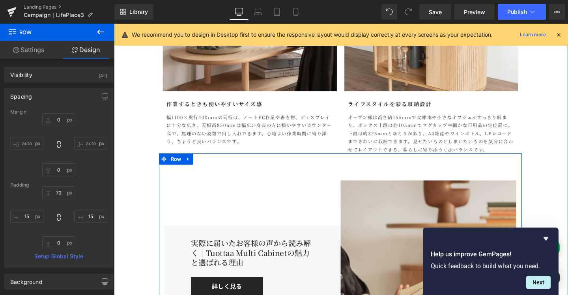
click at [334, 174] on div "Image 実際に届いたお客様の声から読み解く｜Tuottaa Multi Cabinetの魅力と選ばれる理由 Heading 詳しく見る Button Ro…" at bounding box center [351, 266] width 381 height 213
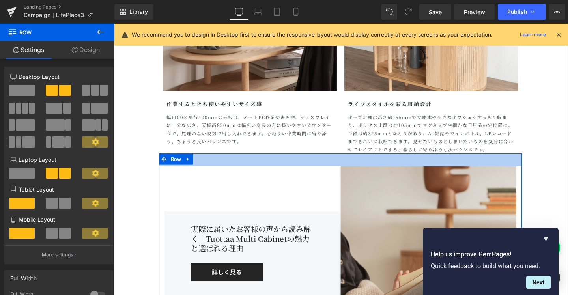
drag, startPoint x: 329, startPoint y: 161, endPoint x: 329, endPoint y: 146, distance: 15.0
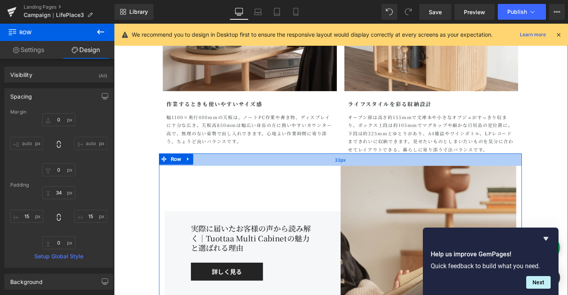
click at [330, 165] on div "33px" at bounding box center [351, 166] width 381 height 13
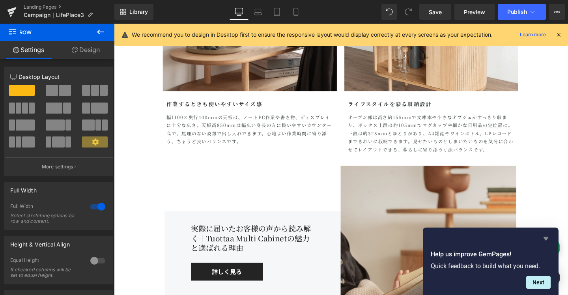
click at [543, 237] on icon "Hide survey" at bounding box center [545, 238] width 9 height 9
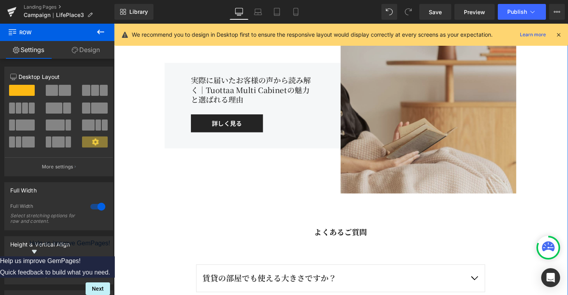
scroll to position [2451, 0]
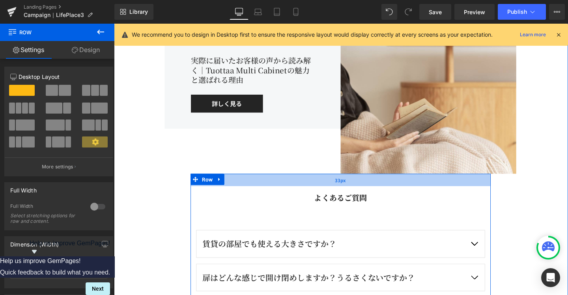
drag, startPoint x: 381, startPoint y: 204, endPoint x: 382, endPoint y: 189, distance: 15.4
click at [382, 189] on div "33px" at bounding box center [352, 187] width 316 height 13
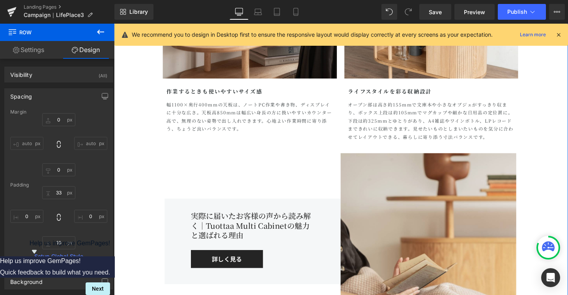
scroll to position [2263, 0]
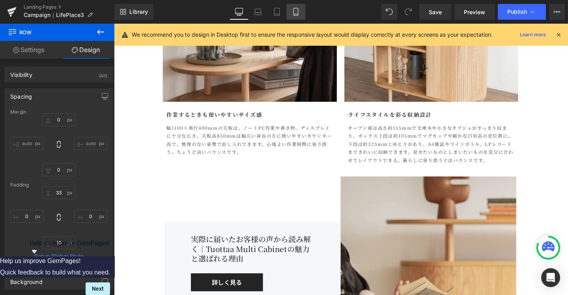
click at [296, 13] on icon at bounding box center [296, 12] width 8 height 8
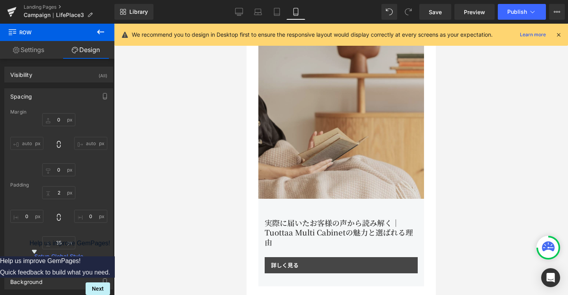
scroll to position [1231, 0]
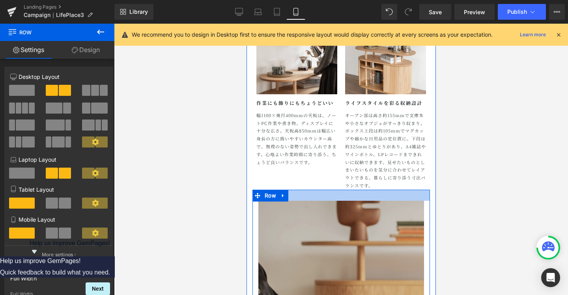
drag, startPoint x: 323, startPoint y: 190, endPoint x: 322, endPoint y: 201, distance: 11.1
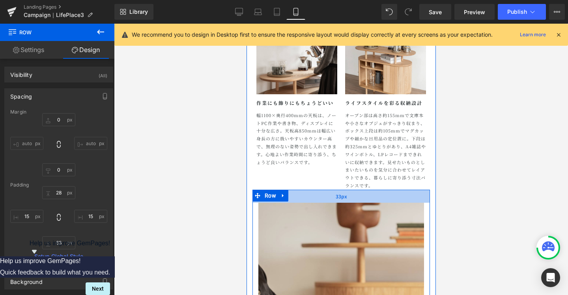
click at [326, 198] on div "33px" at bounding box center [340, 196] width 177 height 13
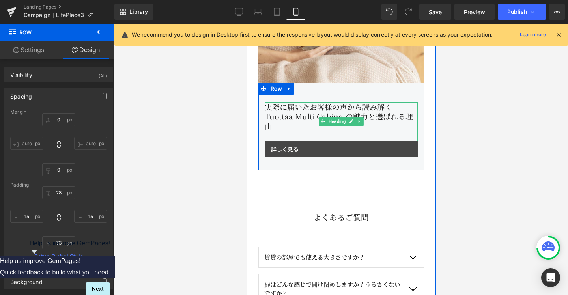
scroll to position [1523, 0]
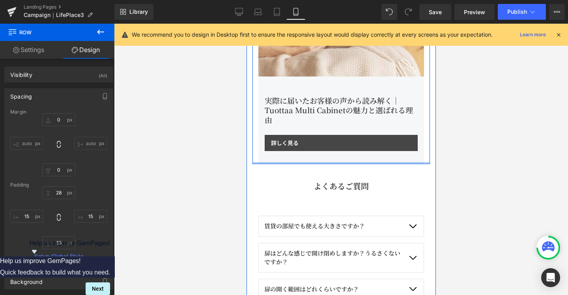
drag, startPoint x: 331, startPoint y: 184, endPoint x: 336, endPoint y: 159, distance: 26.2
click at [336, 159] on div "Image 実際に届いたお客様の声から読み解く｜Tuottaa Multi Cabinetの魅力と選ばれる理由 Heading 詳しく見る Button Ro…" at bounding box center [340, 31] width 177 height 266
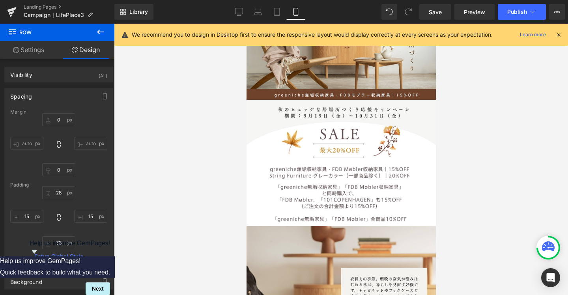
scroll to position [92, 0]
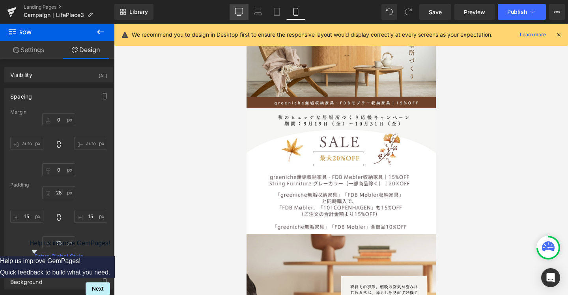
click at [242, 15] on icon at bounding box center [239, 12] width 8 height 8
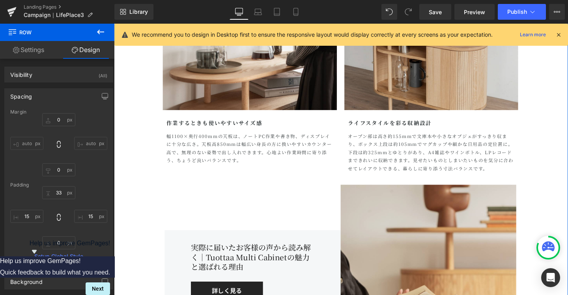
scroll to position [2300, 0]
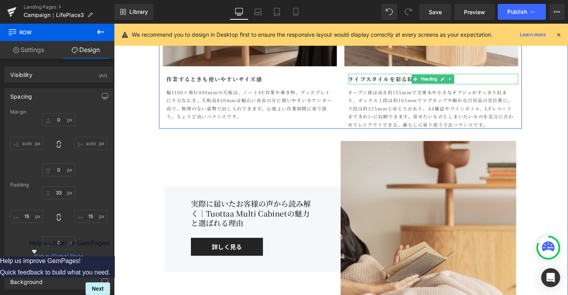
click at [400, 84] on h1 "ライフスタイルを彩る収納設計" at bounding box center [449, 82] width 179 height 11
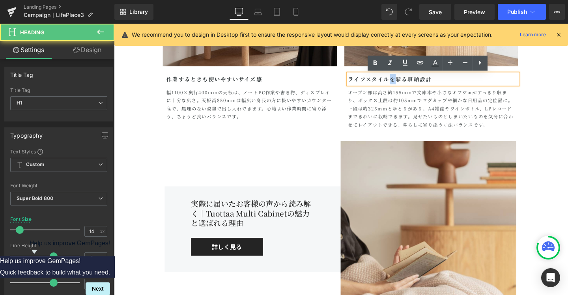
click at [400, 84] on h1 "ライフスタイルを彩る収納設計" at bounding box center [449, 82] width 179 height 11
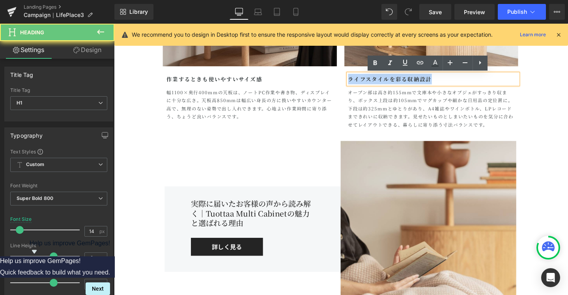
click at [400, 84] on h1 "ライフスタイルを彩る収納設計" at bounding box center [449, 82] width 179 height 11
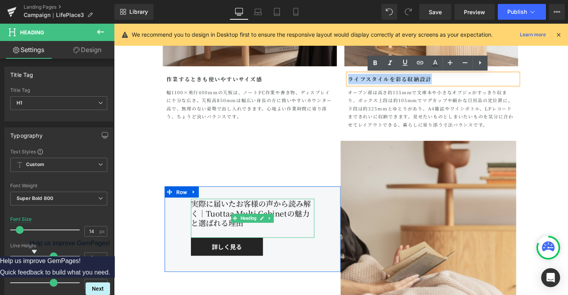
click at [296, 228] on div "実際に届いたお客様の声から読み解く｜Tuottaa Multi Cabinetの魅力と選ばれる理由" at bounding box center [260, 228] width 130 height 41
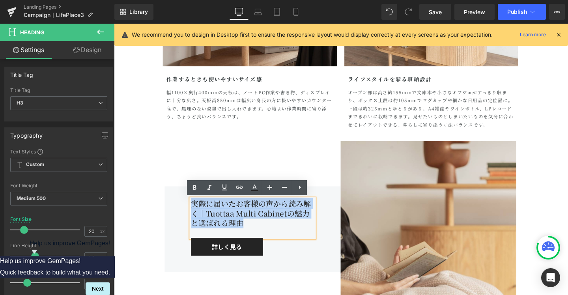
drag, startPoint x: 272, startPoint y: 234, endPoint x: 171, endPoint y: 207, distance: 104.6
click at [171, 207] on div "実際に届いたお客様の声から読み解く｜Tuottaa Multi Cabinetの魅力と選ばれる理由 Heading 詳しく見る Button Row 33px…" at bounding box center [259, 240] width 185 height 90
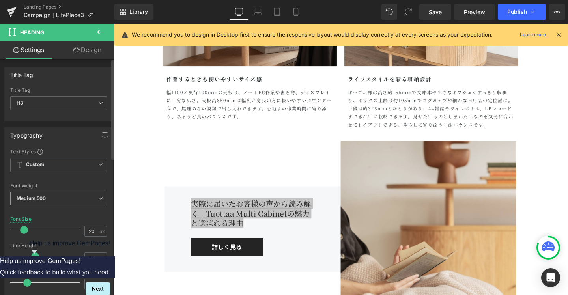
click at [94, 202] on span "Medium 500" at bounding box center [58, 199] width 97 height 14
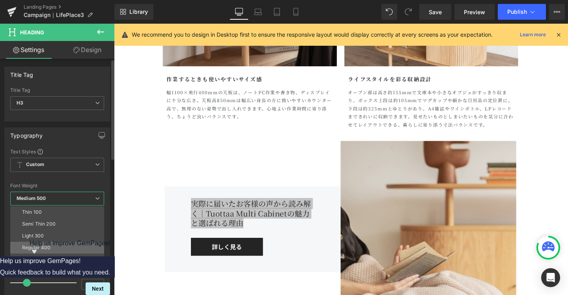
scroll to position [24, 0]
click at [74, 254] on li "Super Bold 800" at bounding box center [58, 259] width 97 height 12
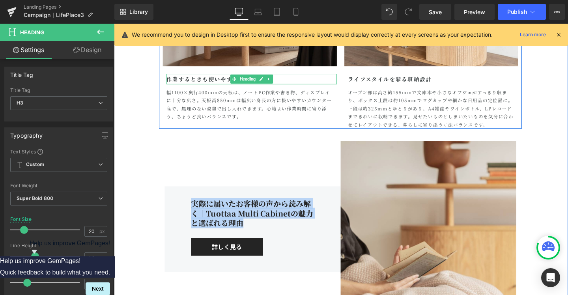
click at [216, 83] on h1 "作業するときも使いやすいサイズ感" at bounding box center [258, 82] width 179 height 11
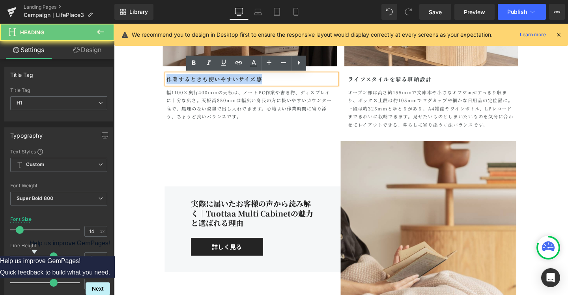
click at [216, 83] on h1 "作業するときも使いやすいサイズ感" at bounding box center [258, 82] width 179 height 11
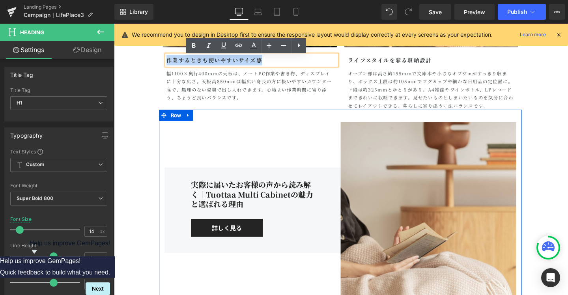
scroll to position [2321, 0]
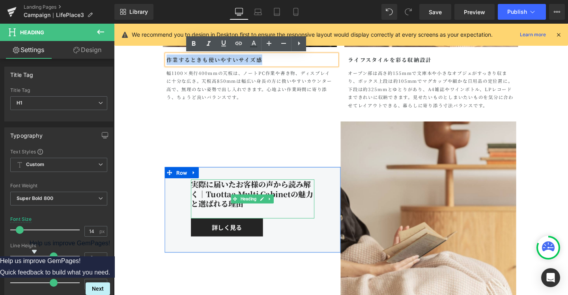
click at [211, 194] on div "実際に届いたお客様の声から読み解く｜Tuottaa Multi Cabinetの魅力と選ばれる理由" at bounding box center [260, 207] width 130 height 41
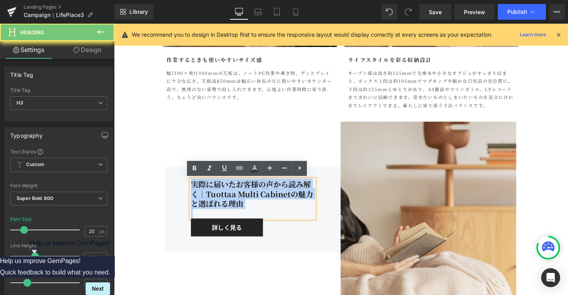
click at [211, 194] on div "実際に届いたお客様の声から読み解く｜Tuottaa Multi Cabinetの魅力と選ばれる理由" at bounding box center [260, 207] width 130 height 41
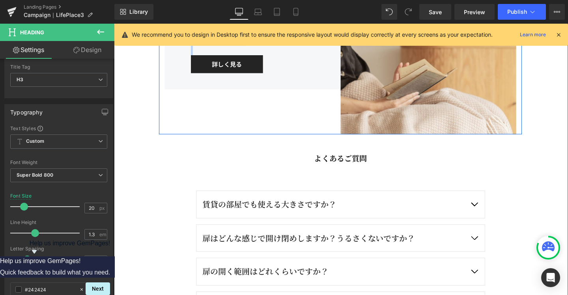
scroll to position [2524, 0]
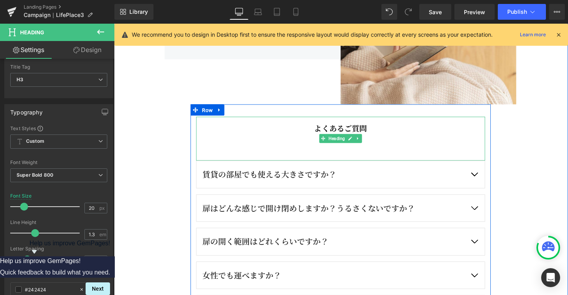
click at [351, 133] on h3 "よくあるご質問" at bounding box center [352, 133] width 304 height 24
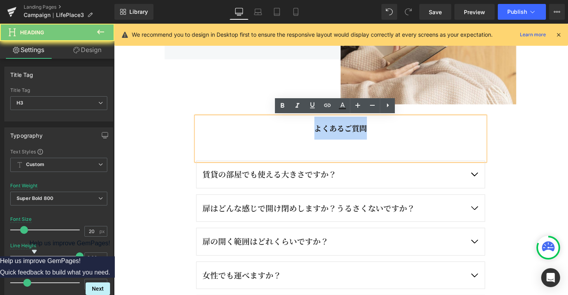
click at [351, 133] on h3 "よくあるご質問" at bounding box center [352, 133] width 304 height 24
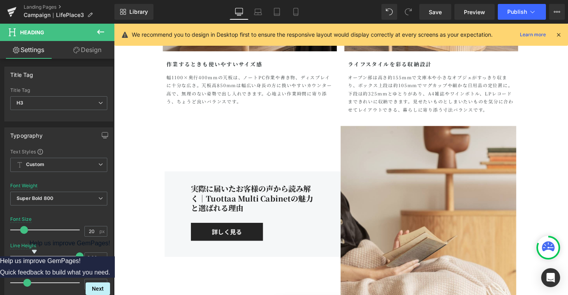
scroll to position [2310, 0]
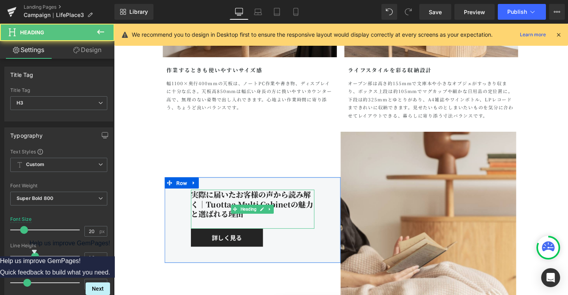
click at [229, 206] on div "実際に届いたお客様の声から読み解く｜Tuottaa Multi Cabinetの魅力と選ばれる理由" at bounding box center [260, 218] width 130 height 41
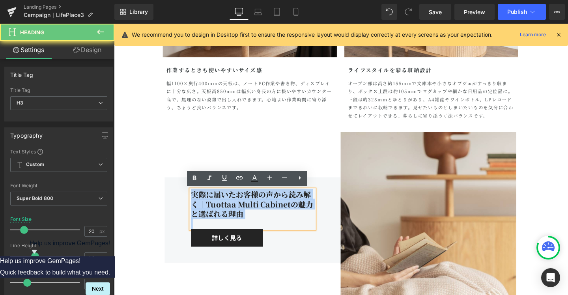
click at [229, 206] on div "実際に届いたお客様の声から読み解く｜Tuottaa Multi Cabinetの魅力と選ばれる理由" at bounding box center [260, 218] width 130 height 41
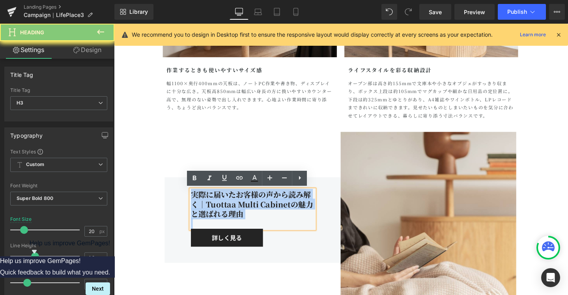
click at [229, 206] on div "実際に届いたお客様の声から読み解く｜Tuottaa Multi Cabinetの魅力と選ばれる理由" at bounding box center [260, 218] width 130 height 41
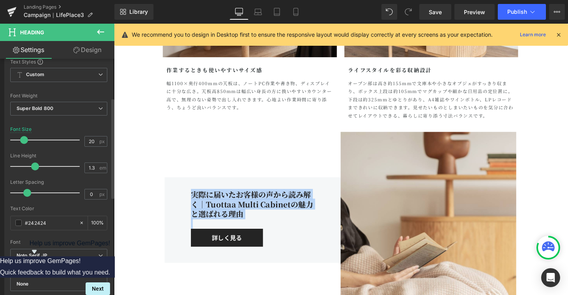
scroll to position [92, 0]
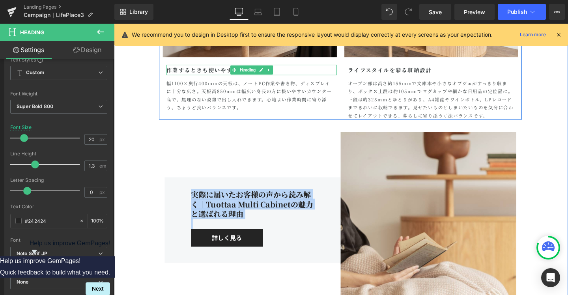
click at [220, 72] on h1 "作業するときも使いやすいサイズ感" at bounding box center [258, 72] width 179 height 11
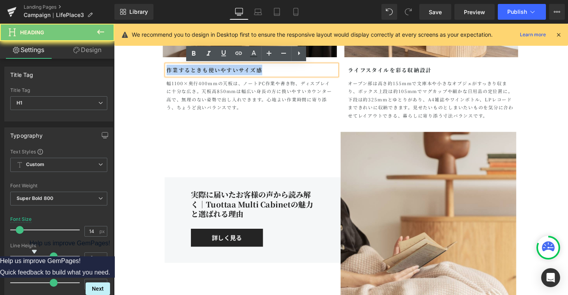
click at [220, 72] on h1 "作業するときも使いやすいサイズ感" at bounding box center [258, 72] width 179 height 11
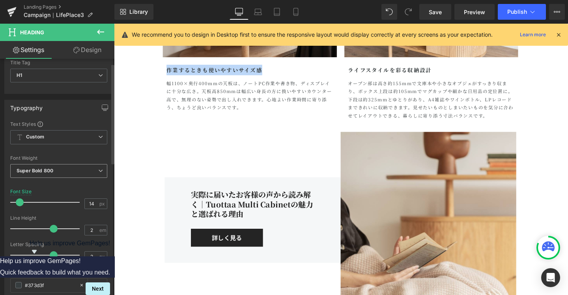
scroll to position [126, 0]
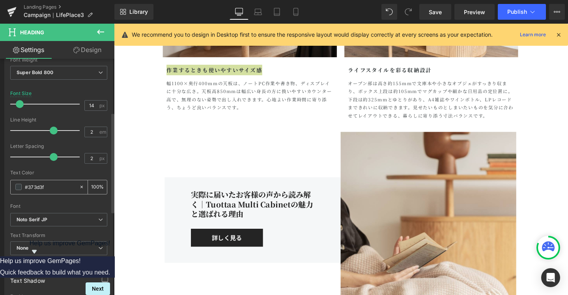
click at [47, 186] on input "#373d3f" at bounding box center [50, 187] width 50 height 9
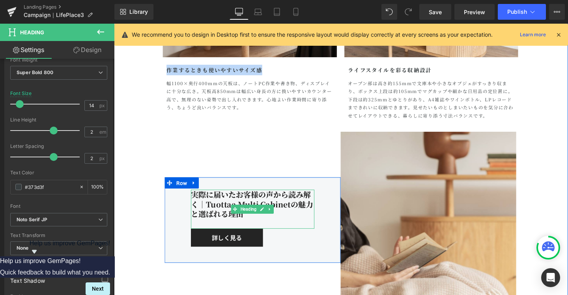
click at [211, 223] on div "実際に届いたお客様の声から読み解く｜Tuottaa Multi Cabinetの魅力と選ばれる理由" at bounding box center [260, 218] width 130 height 41
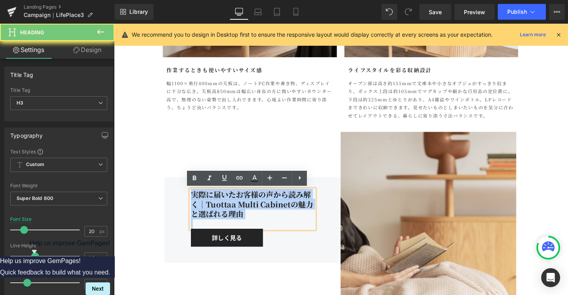
click at [211, 223] on div "実際に届いたお客様の声から読み解く｜Tuottaa Multi Cabinetの魅力と選ばれる理由" at bounding box center [260, 218] width 130 height 41
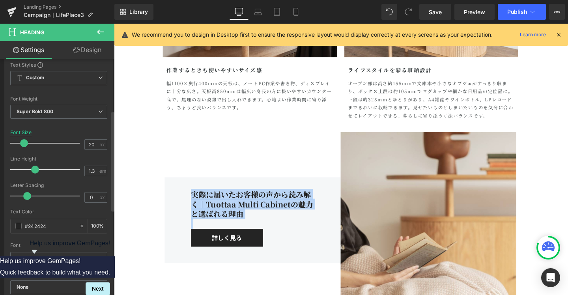
scroll to position [147, 0]
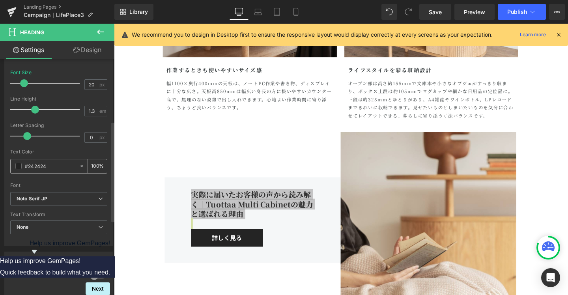
click at [53, 166] on input "#242424" at bounding box center [50, 166] width 50 height 9
click at [26, 163] on input "373d3f" at bounding box center [50, 166] width 50 height 9
type input "#373d3f"
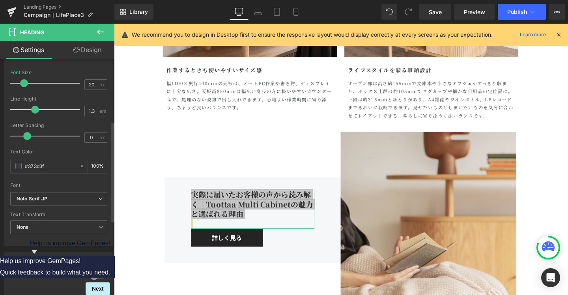
click at [45, 152] on div "Text Color" at bounding box center [58, 152] width 97 height 6
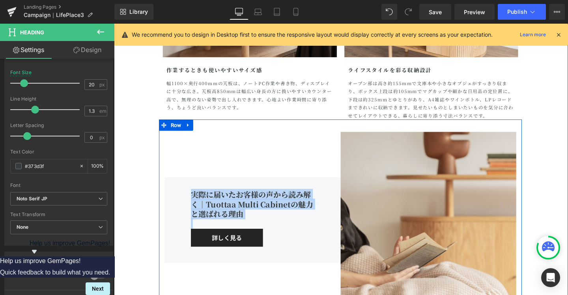
click at [295, 175] on div "実際に届いたお客様の声から読み解く｜Tuottaa Multi Cabinetの魅力と選ばれる理由 Heading 詳しく見る Button Row 33px…" at bounding box center [259, 229] width 185 height 185
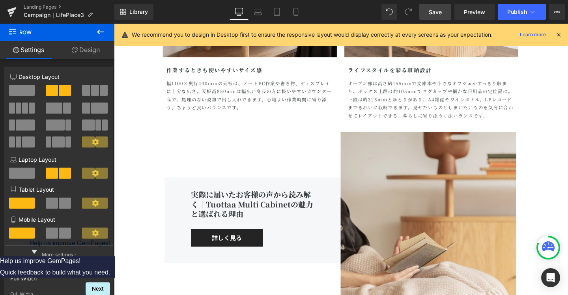
click at [428, 15] on link "Save" at bounding box center [435, 12] width 32 height 16
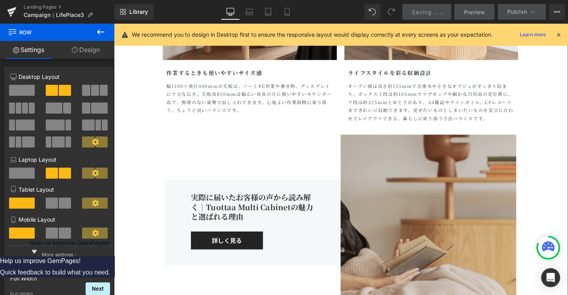
scroll to position [2317, 0]
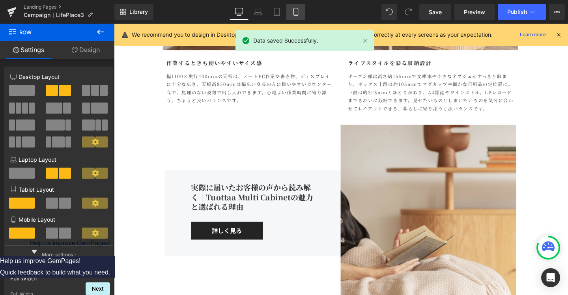
click at [294, 14] on icon at bounding box center [295, 14] width 4 height 0
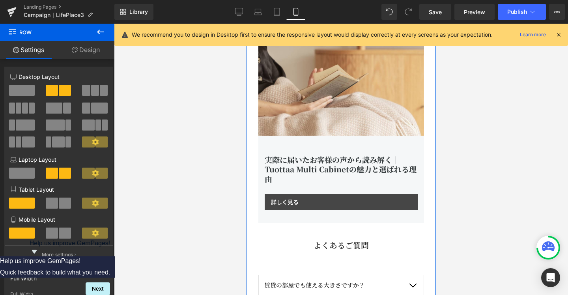
scroll to position [1529, 0]
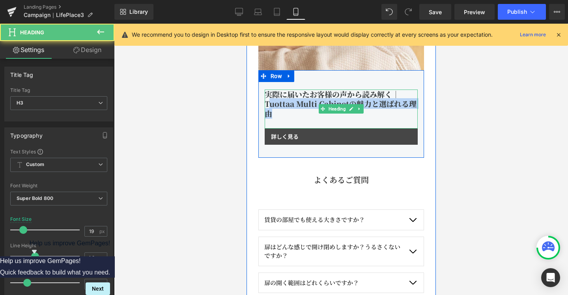
drag, startPoint x: 272, startPoint y: 114, endPoint x: 269, endPoint y: 100, distance: 14.3
click at [269, 100] on div "実際に届いたお客様の声から読み解く｜Tuottaa Multi Cabinetの魅力と選ばれる理由" at bounding box center [340, 109] width 153 height 39
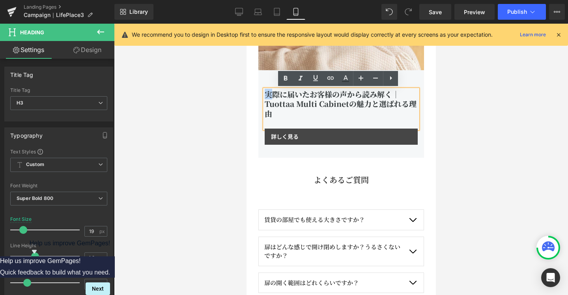
drag, startPoint x: 267, startPoint y: 98, endPoint x: 265, endPoint y: 95, distance: 4.2
click at [265, 95] on div "実際に届いたお客様の声から読み解く｜Tuottaa Multi Cabinetの魅力と選ばれる理由" at bounding box center [340, 109] width 153 height 39
click at [271, 113] on div "実際に届いたお客様の声から読み解く｜Tuottaa Multi Cabinetの魅力と選ばれる理由" at bounding box center [340, 109] width 153 height 39
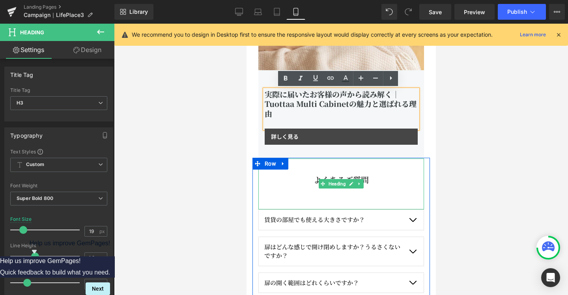
click at [362, 177] on h3 "よくあるご質問" at bounding box center [341, 180] width 166 height 21
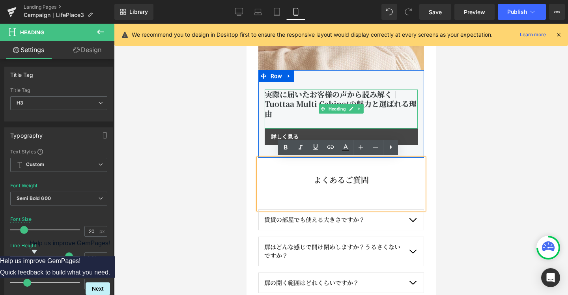
click at [305, 106] on div "実際に届いたお客様の声から読み解く｜Tuottaa Multi Cabinetの魅力と選ばれる理由" at bounding box center [340, 109] width 153 height 39
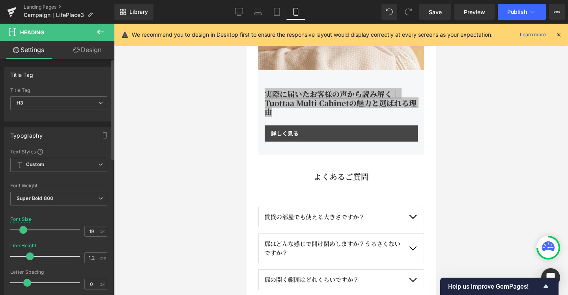
type input "1.3"
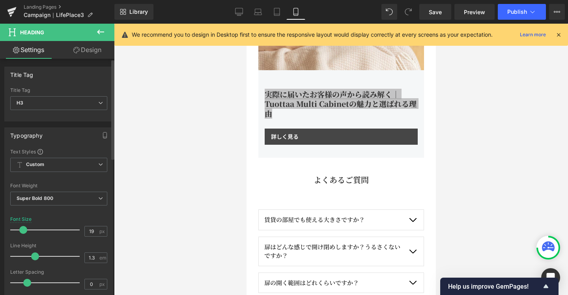
click at [32, 258] on span at bounding box center [35, 256] width 8 height 8
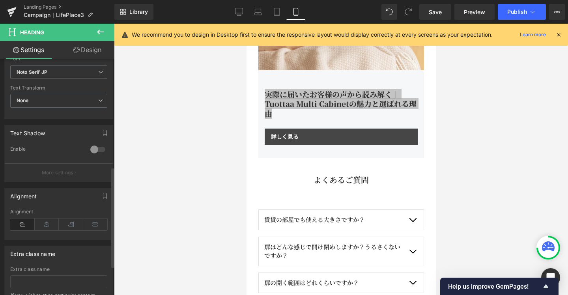
scroll to position [275, 0]
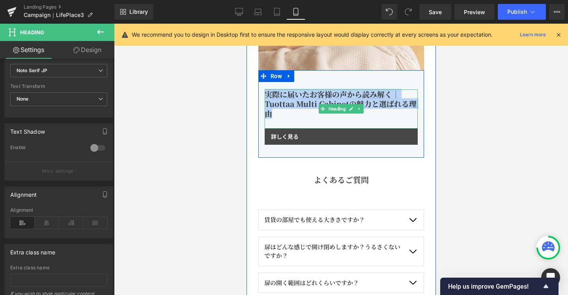
click at [398, 92] on div "実際に届いたお客様の声から読み解く｜Tuottaa Multi Cabinetの魅力と選ばれる理由" at bounding box center [340, 109] width 153 height 39
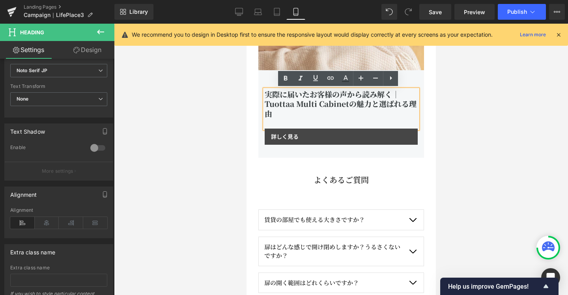
click at [264, 105] on div "実際に届いたお客様の声から読み解く｜Tuottaa Multi Cabinetの魅力と選ばれる理由" at bounding box center [340, 109] width 153 height 39
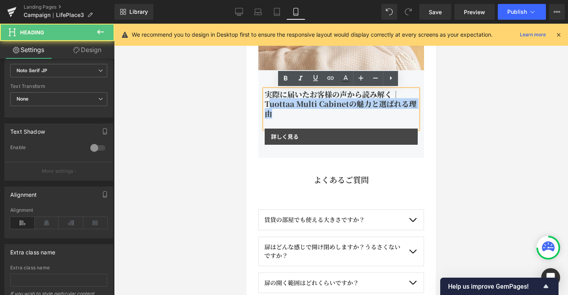
drag, startPoint x: 274, startPoint y: 113, endPoint x: 264, endPoint y: 99, distance: 17.8
click at [267, 102] on div "実際に届いたお客様の声から読み解く｜Tuottaa Multi Cabinetの魅力と選ばれる理由" at bounding box center [340, 109] width 153 height 39
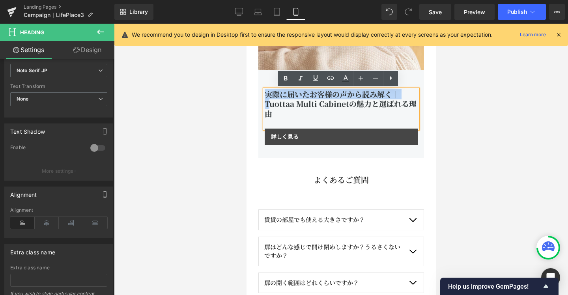
click at [264, 96] on div "実際に届いたお客様の声から読み解く｜Tuottaa Multi Cabinetの魅力と選ばれる理由" at bounding box center [340, 109] width 153 height 39
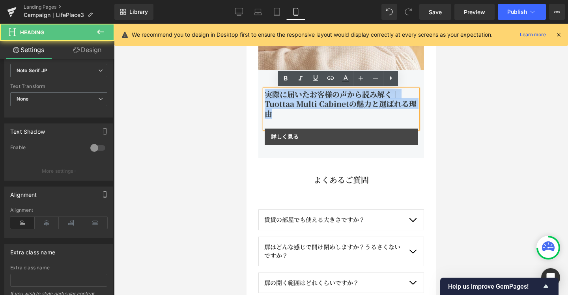
drag, startPoint x: 271, startPoint y: 115, endPoint x: 262, endPoint y: 94, distance: 22.8
click at [264, 94] on div "実際に届いたお客様の声から読み解く｜Tuottaa Multi Cabinetの魅力と選ばれる理由" at bounding box center [340, 109] width 153 height 39
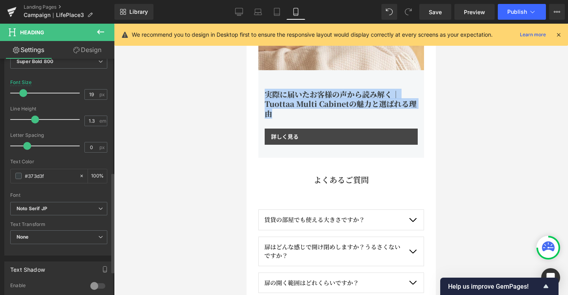
scroll to position [0, 0]
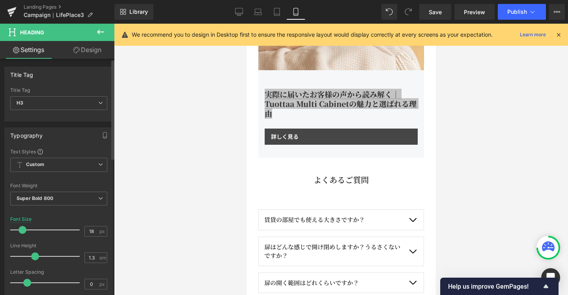
type input "17"
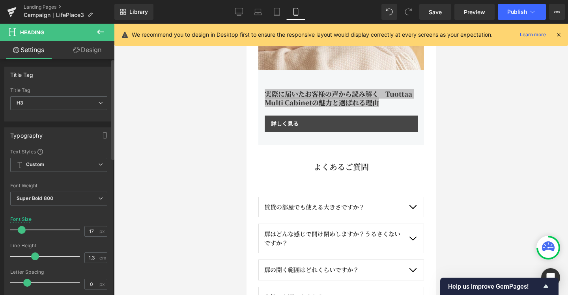
click at [20, 231] on span at bounding box center [22, 230] width 8 height 8
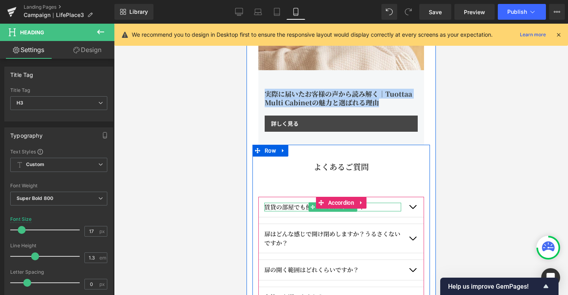
click at [280, 206] on p "賃貸の部屋でも使える大きさですか？" at bounding box center [332, 207] width 137 height 9
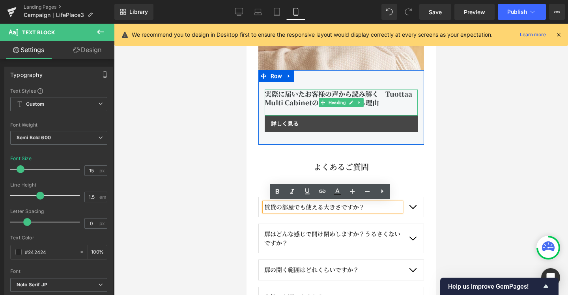
click at [308, 101] on div "実際に届いたお客様の声から読み解く｜Tuottaa Multi Cabinetの魅力と選ばれる理由" at bounding box center [340, 103] width 153 height 26
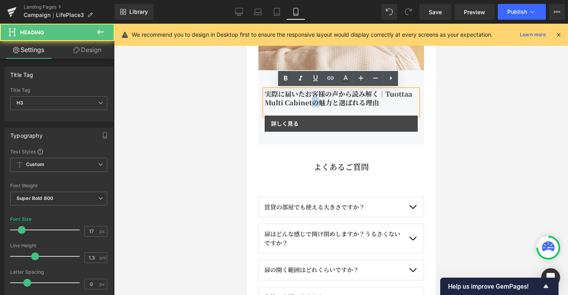
click at [308, 101] on div "実際に届いたお客様の声から読み解く｜Tuottaa Multi Cabinetの魅力と選ばれる理由" at bounding box center [340, 103] width 153 height 26
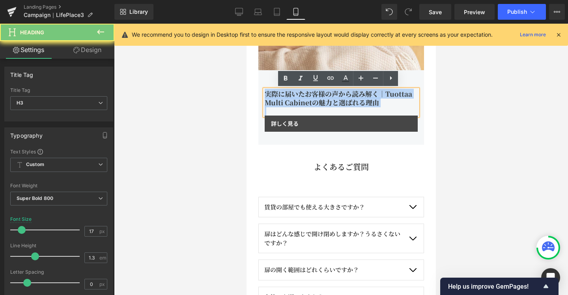
click at [308, 101] on div "実際に届いたお客様の声から読み解く｜Tuottaa Multi Cabinetの魅力と選ばれる理由" at bounding box center [340, 103] width 153 height 26
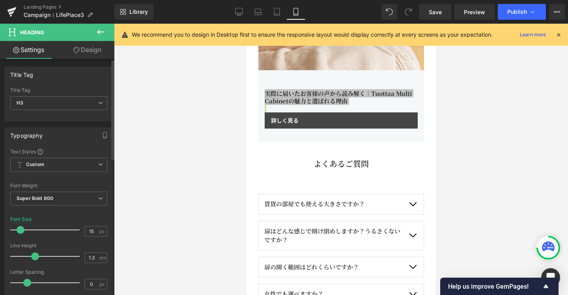
click at [19, 230] on span at bounding box center [21, 230] width 8 height 8
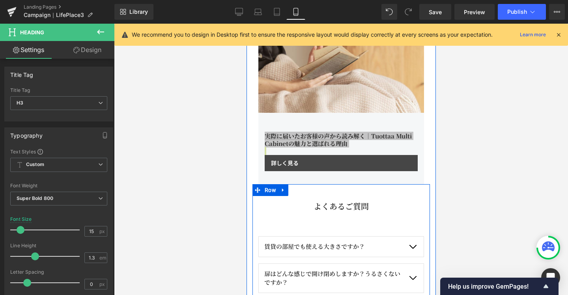
scroll to position [1487, 0]
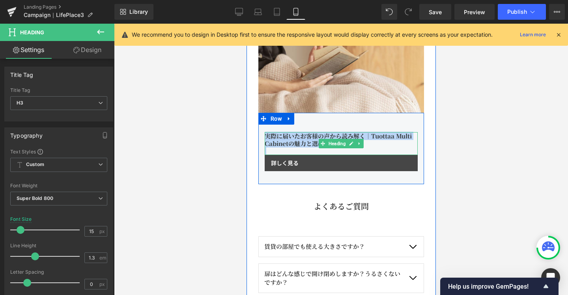
click at [275, 142] on div "実際に届いたお客様の声から読み解く｜Tuottaa Multi Cabinetの魅力と選ばれる理由" at bounding box center [340, 143] width 153 height 23
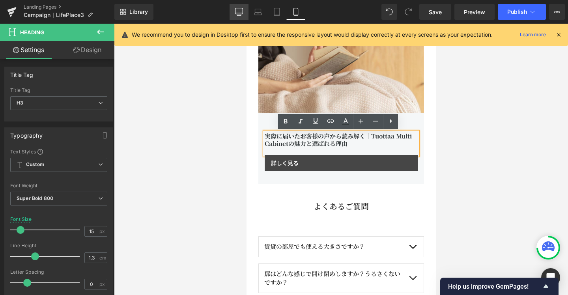
click at [243, 11] on link "Desktop" at bounding box center [239, 12] width 19 height 16
type input "20"
type input "100"
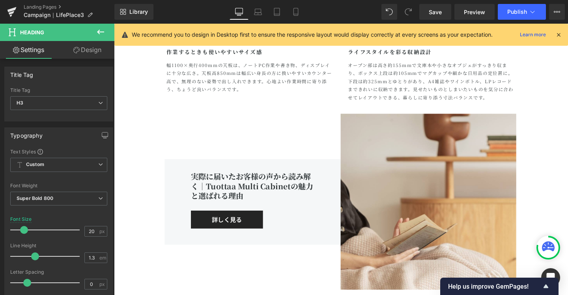
scroll to position [2377, 0]
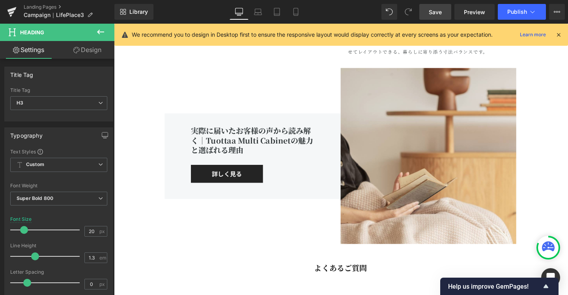
click at [427, 14] on link "Save" at bounding box center [435, 12] width 32 height 16
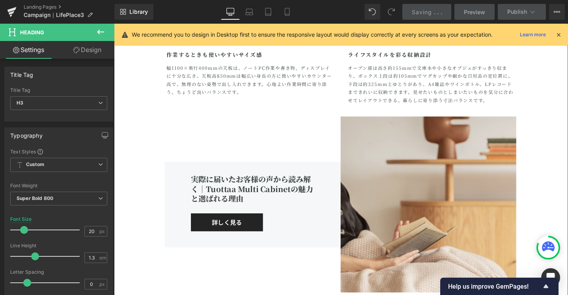
scroll to position [2306, 0]
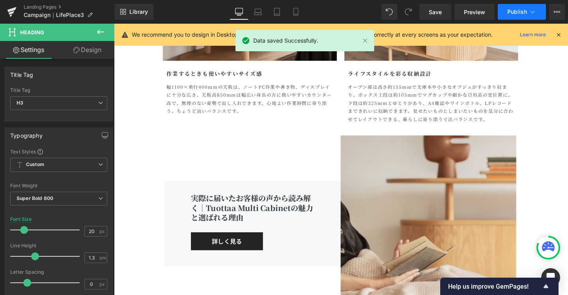
click at [539, 13] on button "Publish" at bounding box center [522, 12] width 48 height 16
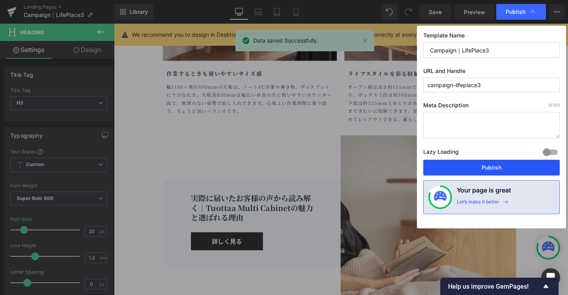
click at [480, 168] on button "Publish" at bounding box center [491, 168] width 136 height 16
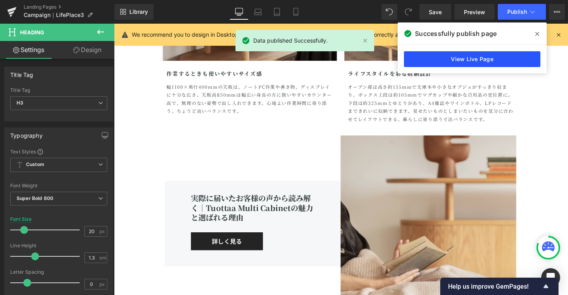
click at [454, 55] on link "View Live Page" at bounding box center [472, 59] width 136 height 16
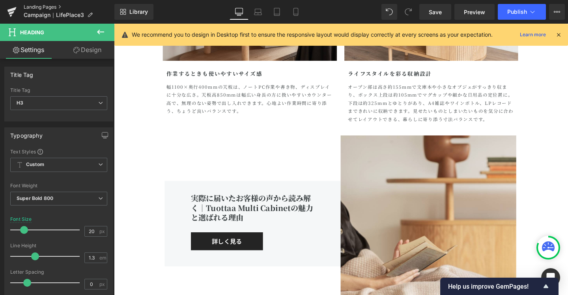
click at [36, 7] on link "Landing Pages" at bounding box center [69, 7] width 91 height 6
